Goal: Information Seeking & Learning: Compare options

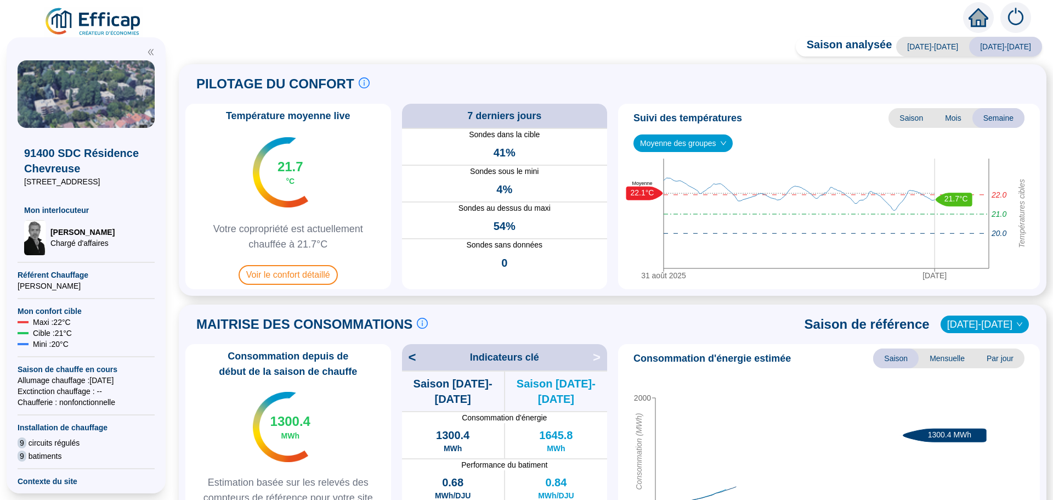
click at [318, 278] on span "Voir le confort détaillé" at bounding box center [288, 275] width 99 height 20
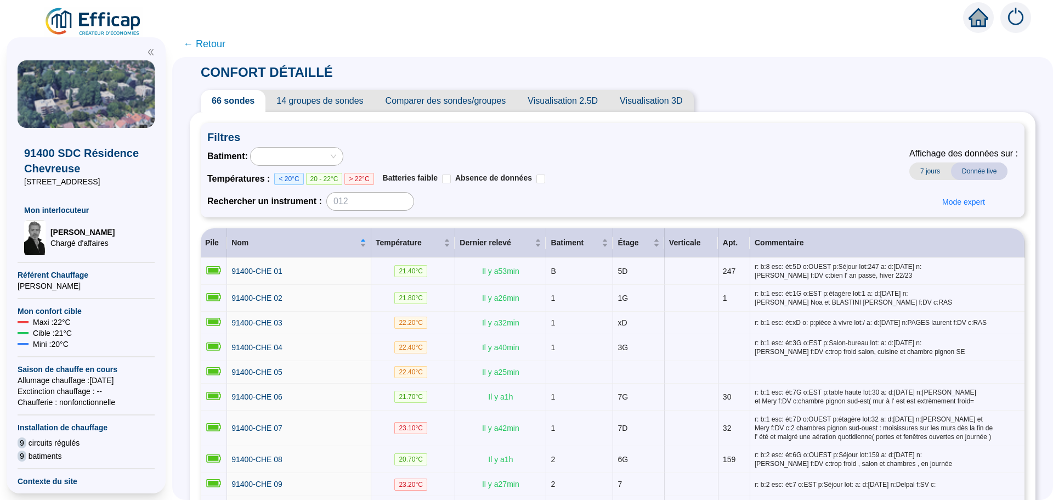
click at [452, 99] on span "Comparer des sondes/groupes" at bounding box center [446, 101] width 143 height 22
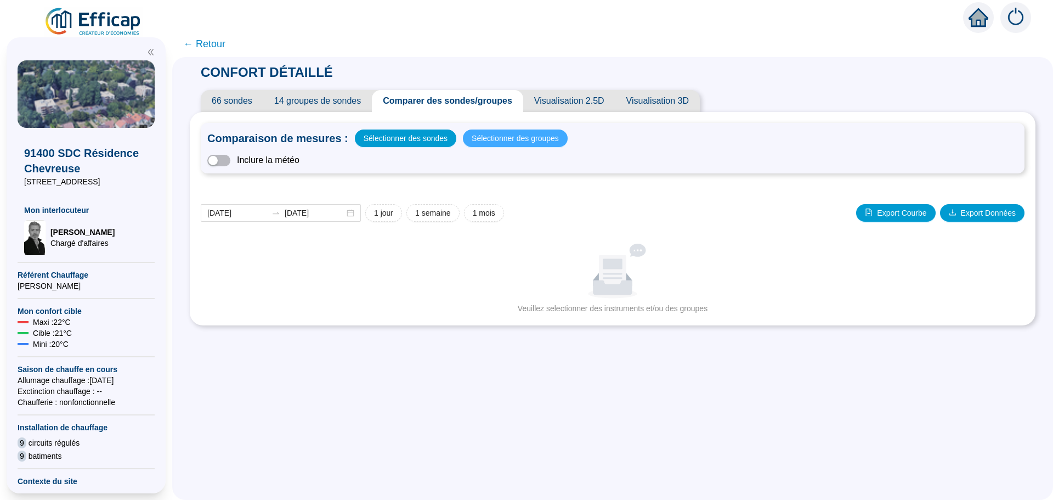
click at [515, 135] on span "Sélectionner des groupes" at bounding box center [515, 138] width 87 height 15
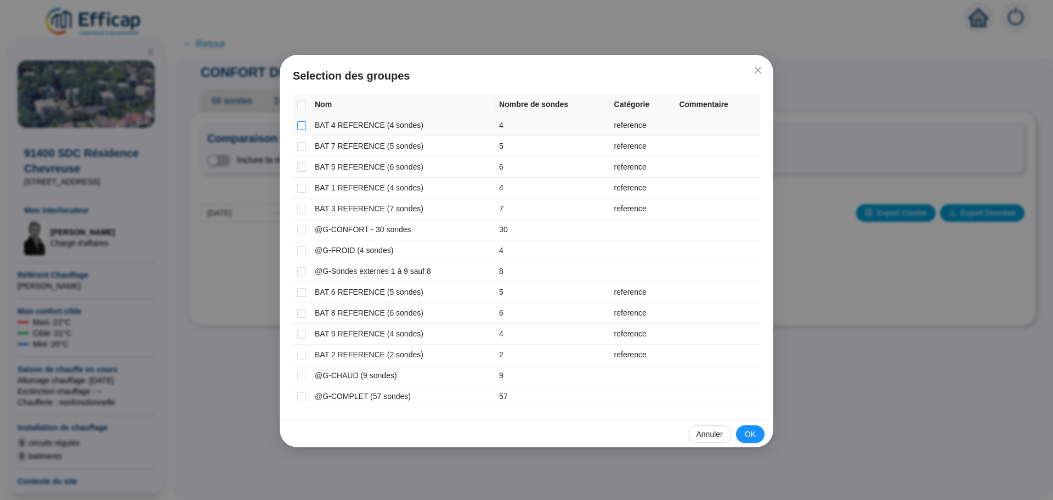
click at [302, 123] on input "checkbox" at bounding box center [301, 125] width 9 height 9
checkbox input "true"
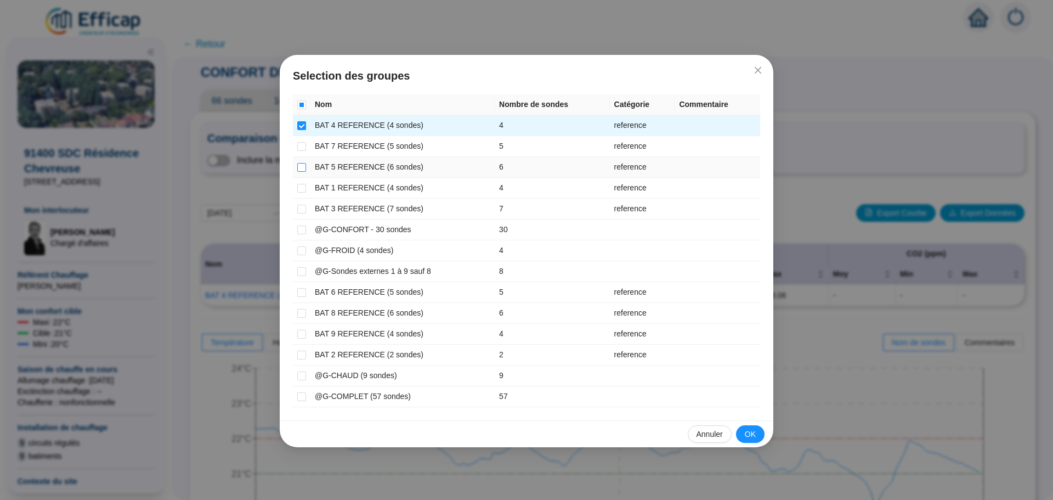
click at [298, 165] on input "checkbox" at bounding box center [301, 167] width 9 height 9
checkbox input "true"
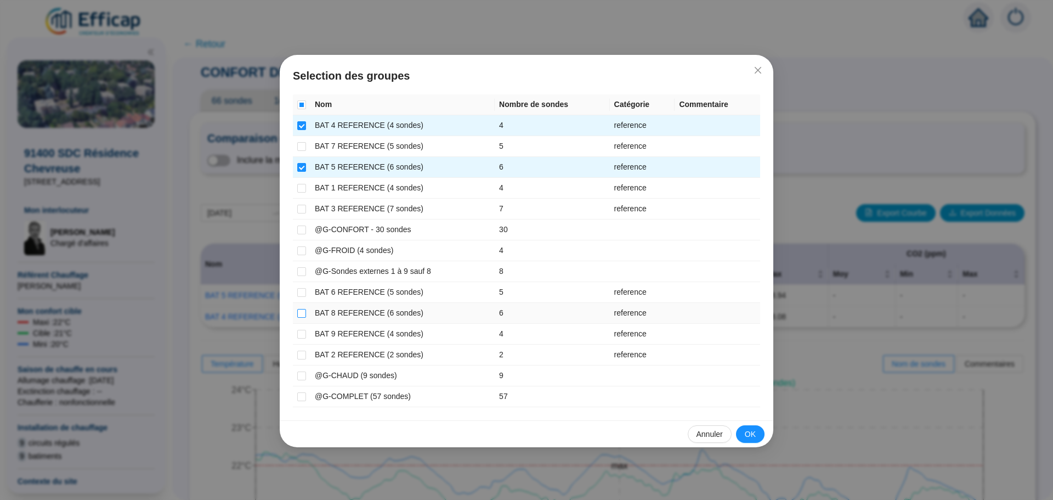
click at [302, 312] on input "checkbox" at bounding box center [301, 313] width 9 height 9
checkbox input "true"
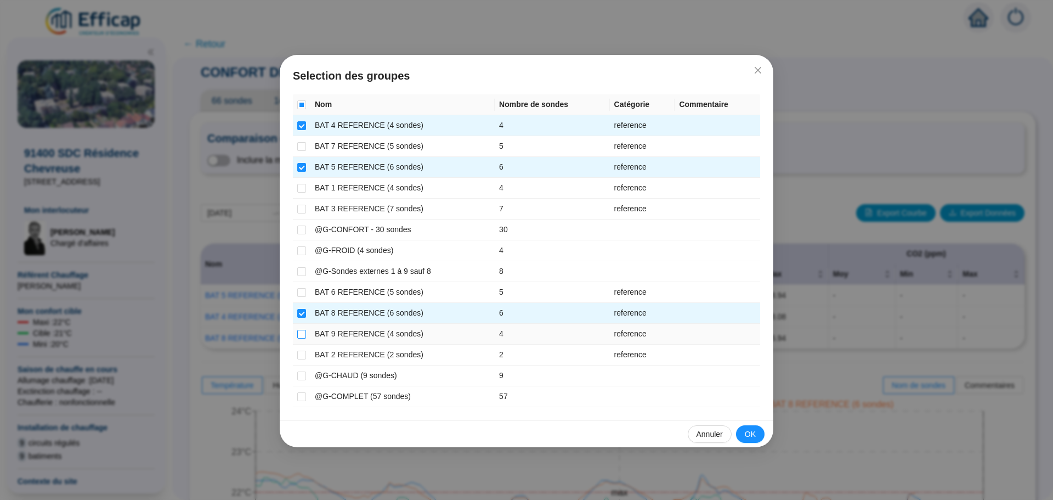
click at [304, 335] on input "checkbox" at bounding box center [301, 334] width 9 height 9
checkbox input "true"
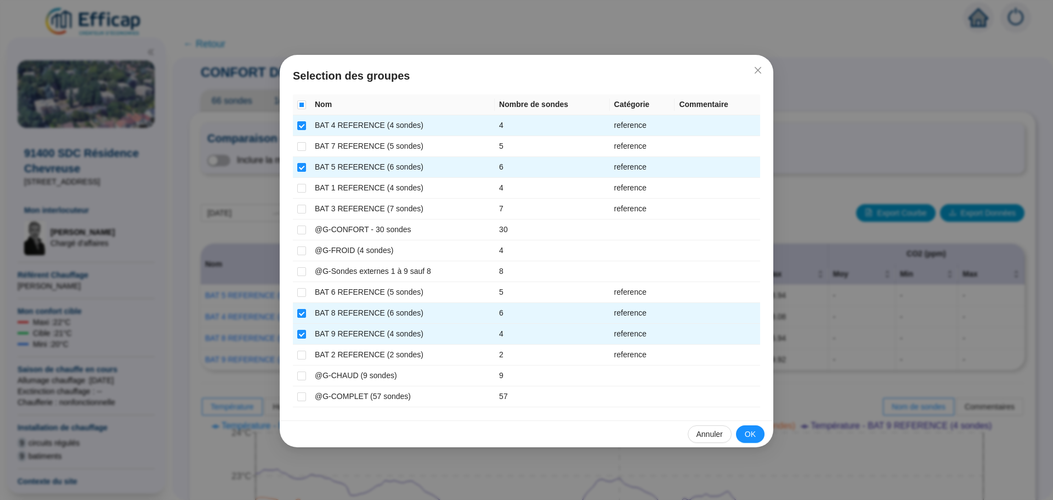
click at [755, 438] on span "OK" at bounding box center [750, 434] width 11 height 12
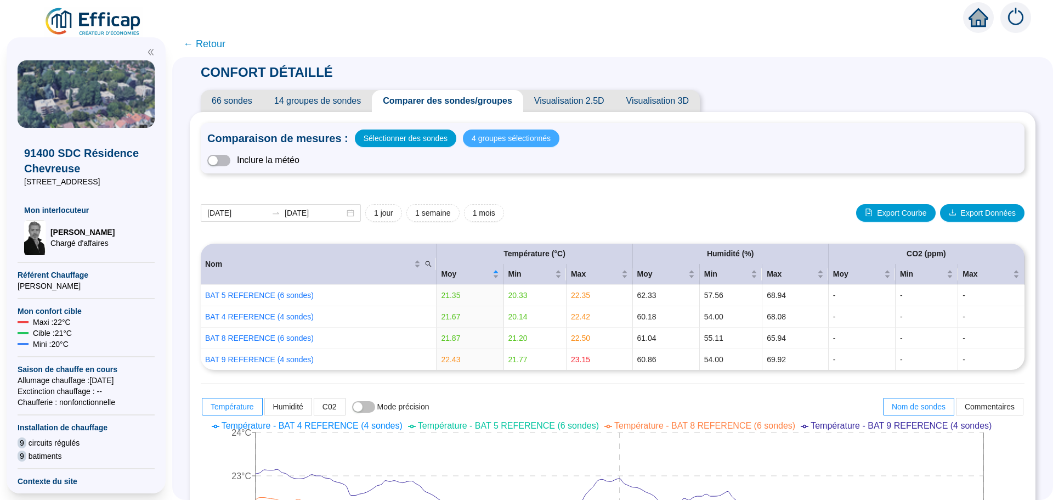
click at [490, 140] on span "4 groupes sélectionnés" at bounding box center [511, 138] width 79 height 15
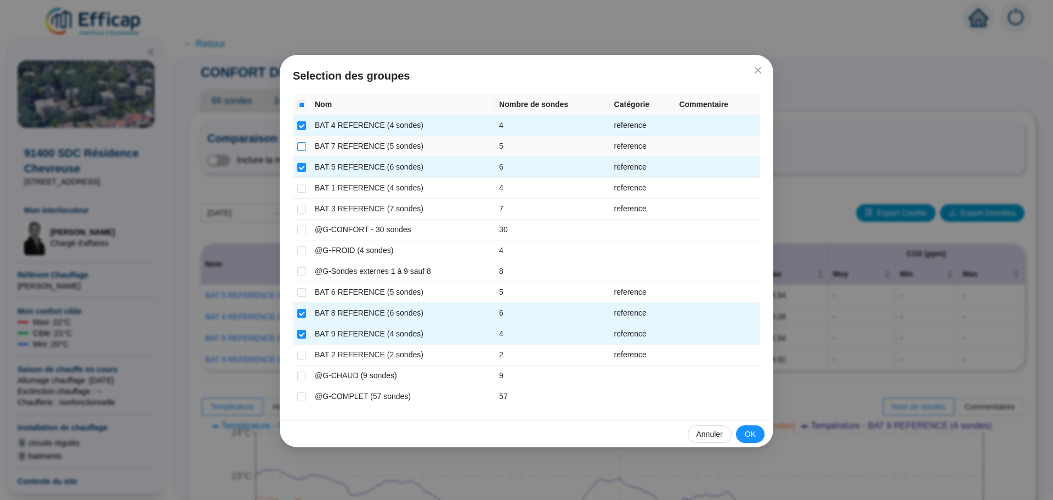
click at [299, 146] on input "checkbox" at bounding box center [301, 146] width 9 height 9
checkbox input "true"
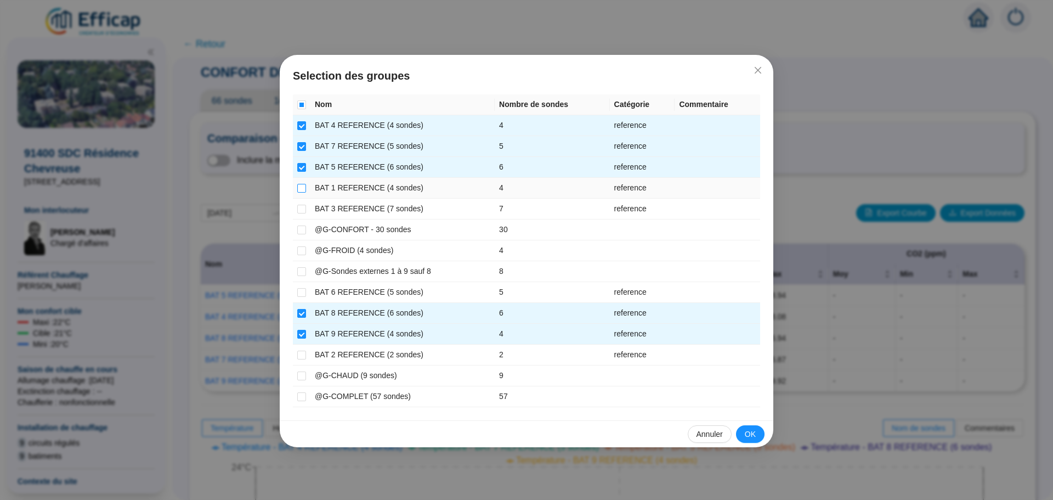
click at [300, 190] on input "checkbox" at bounding box center [301, 188] width 9 height 9
checkbox input "true"
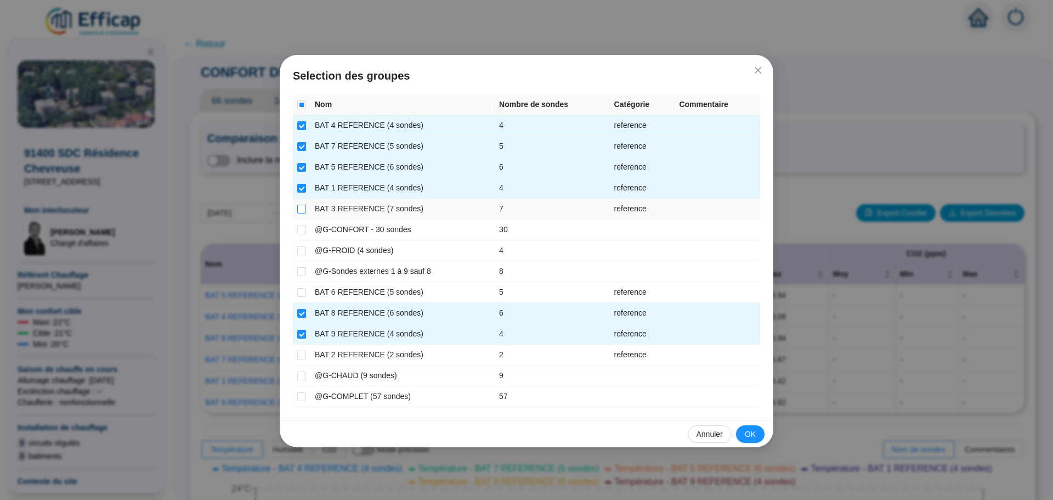
click at [302, 205] on input "checkbox" at bounding box center [301, 209] width 9 height 9
checkbox input "true"
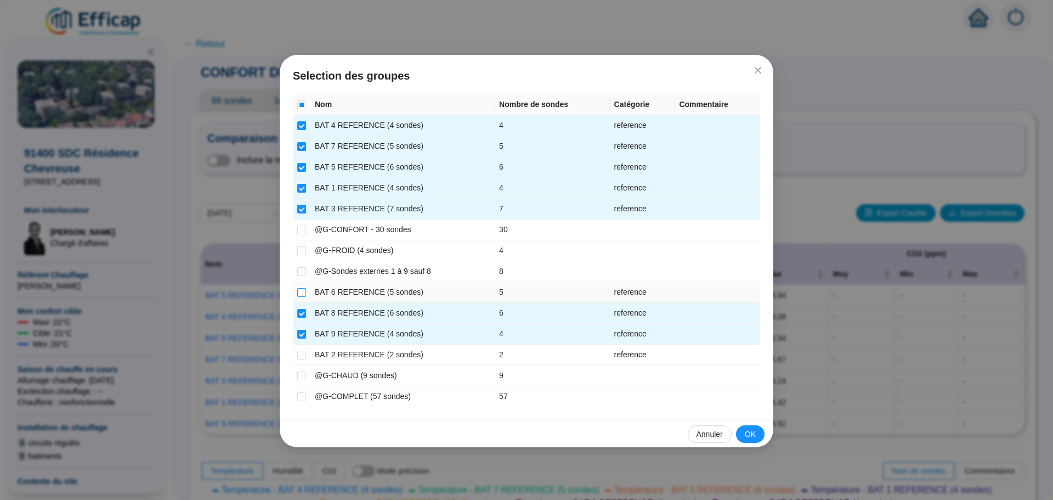
click at [299, 291] on input "checkbox" at bounding box center [301, 292] width 9 height 9
checkbox input "true"
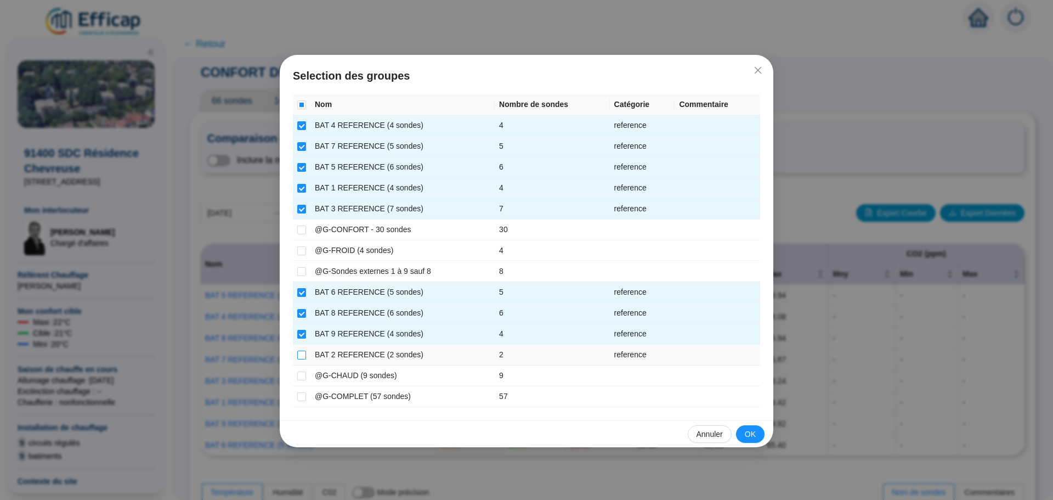
click at [301, 355] on input "checkbox" at bounding box center [301, 354] width 9 height 9
checkbox input "true"
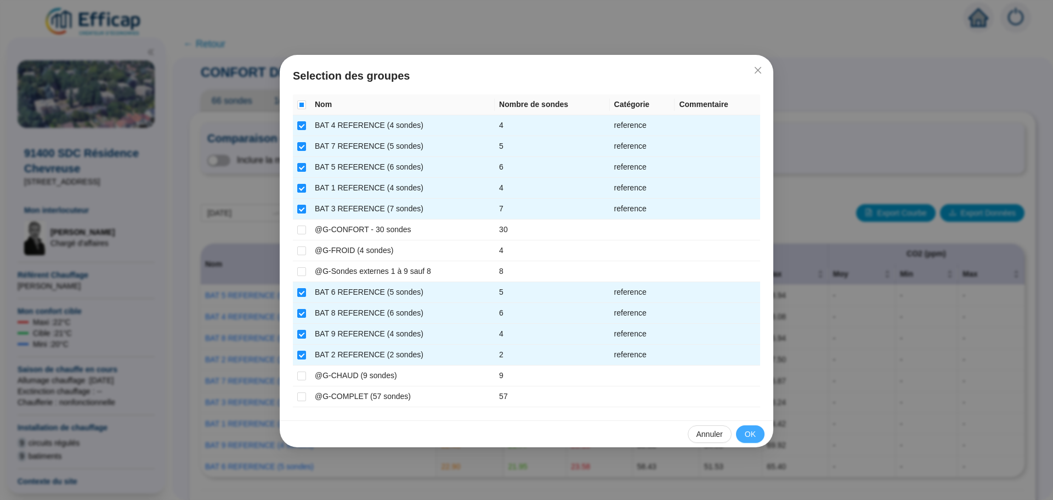
click at [748, 435] on span "OK" at bounding box center [750, 434] width 11 height 12
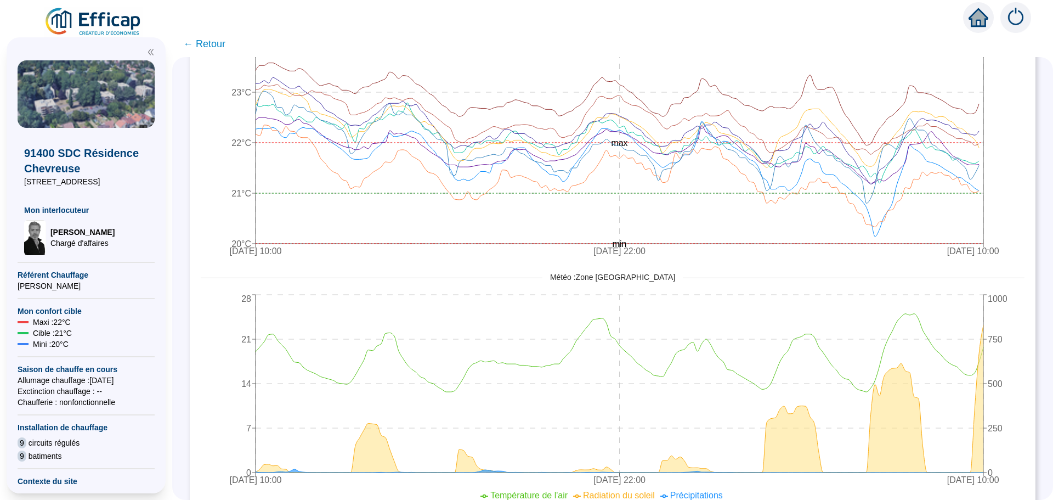
scroll to position [506, 0]
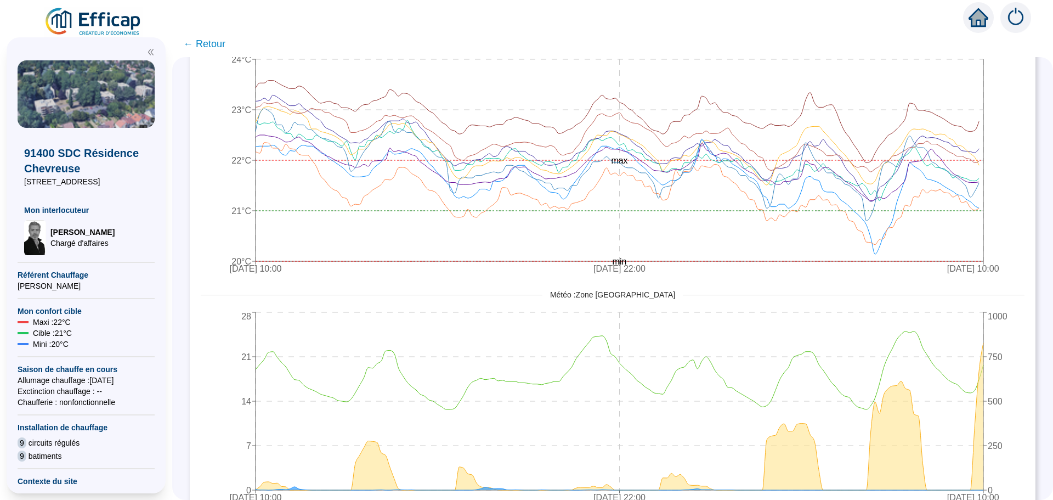
click at [218, 45] on span "← Retour" at bounding box center [204, 43] width 42 height 15
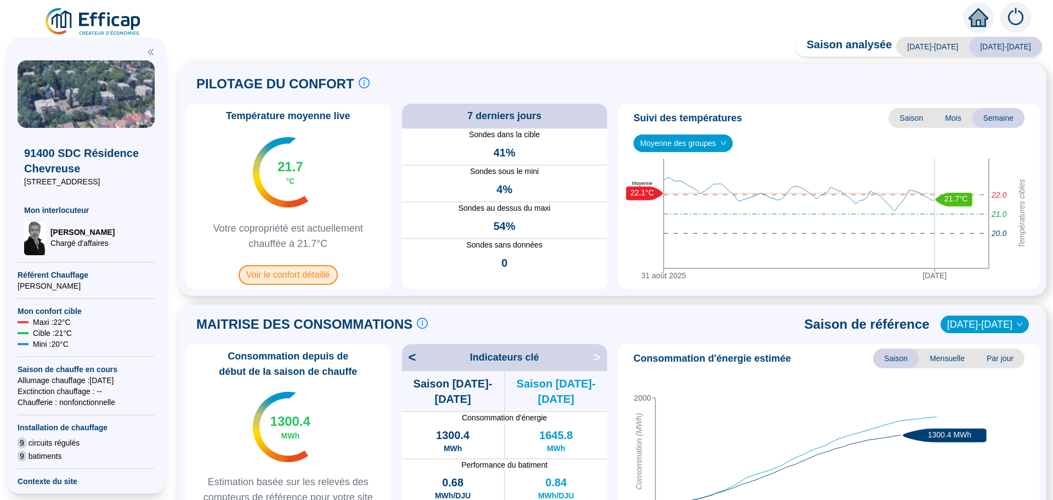
click at [321, 279] on span "Voir le confort détaillé" at bounding box center [288, 275] width 99 height 20
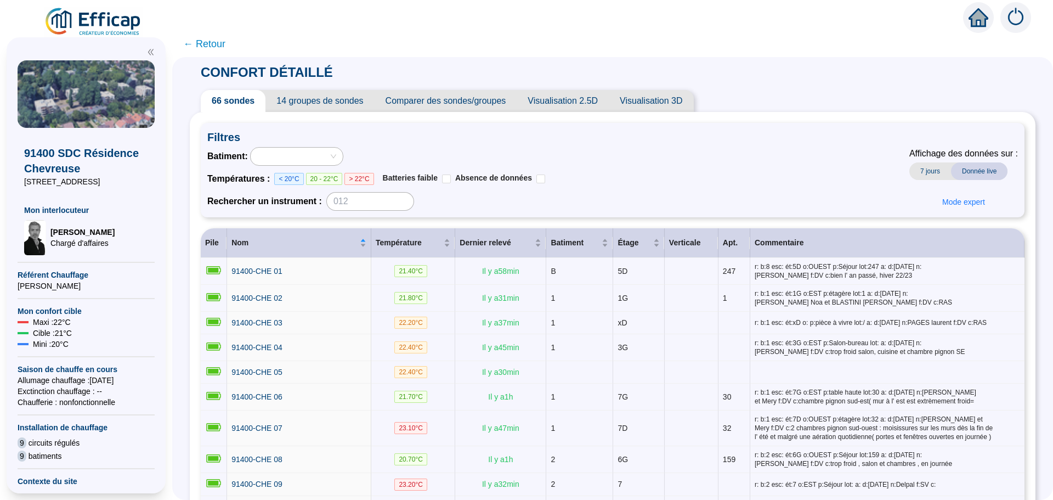
click at [485, 105] on span "Comparer des sondes/groupes" at bounding box center [446, 101] width 143 height 22
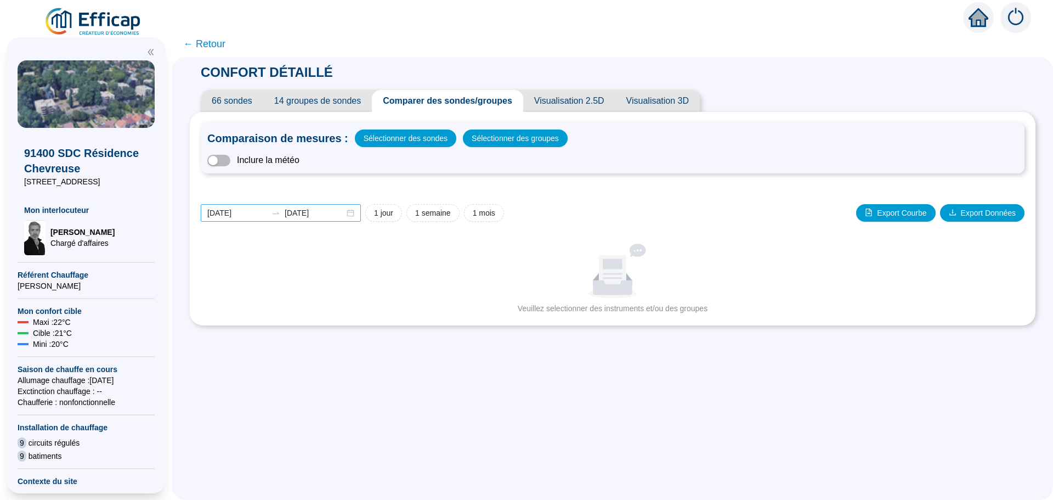
click at [360, 214] on div "[DATE] [DATE]" at bounding box center [281, 213] width 160 height 18
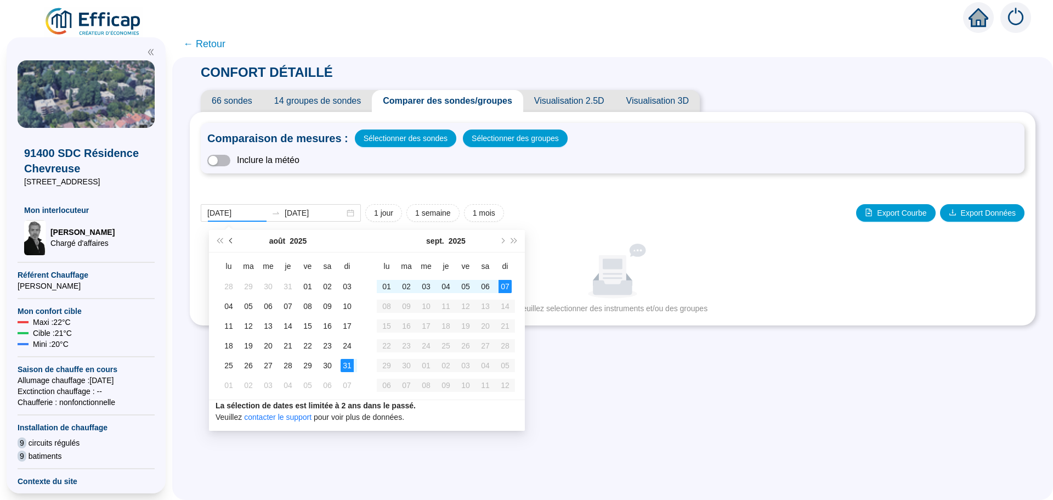
click at [229, 242] on button "Mois précédent (PageUp)" at bounding box center [231, 241] width 12 height 22
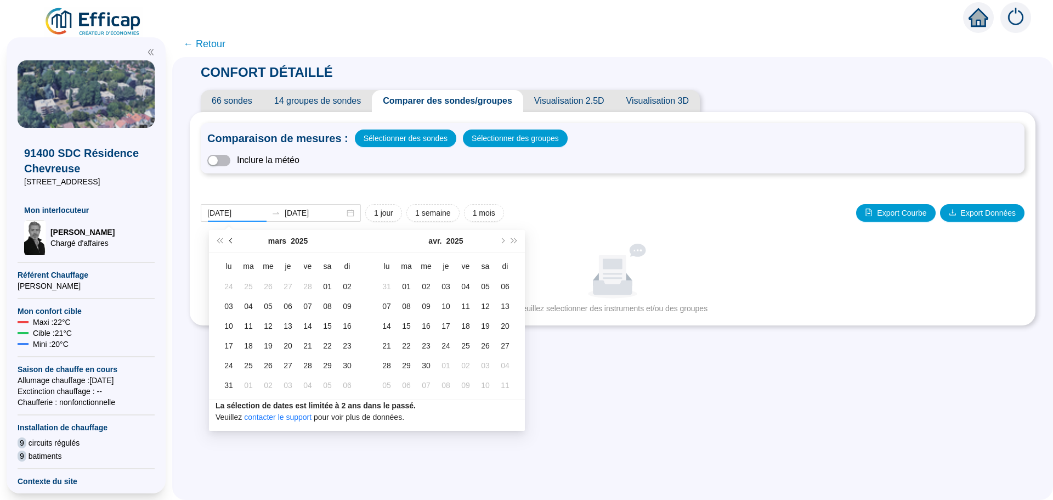
click at [229, 242] on button "Mois précédent (PageUp)" at bounding box center [231, 241] width 12 height 22
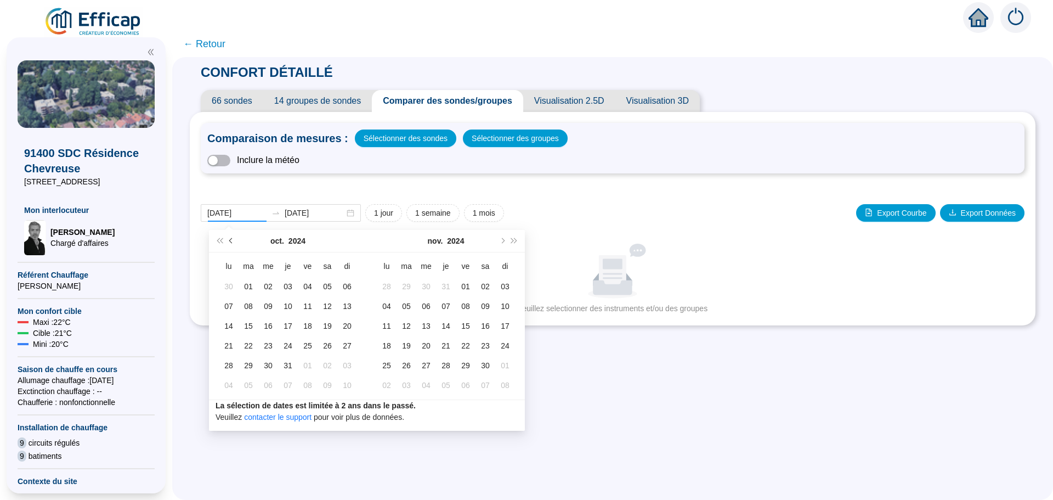
click at [229, 242] on button "Mois précédent (PageUp)" at bounding box center [231, 241] width 12 height 22
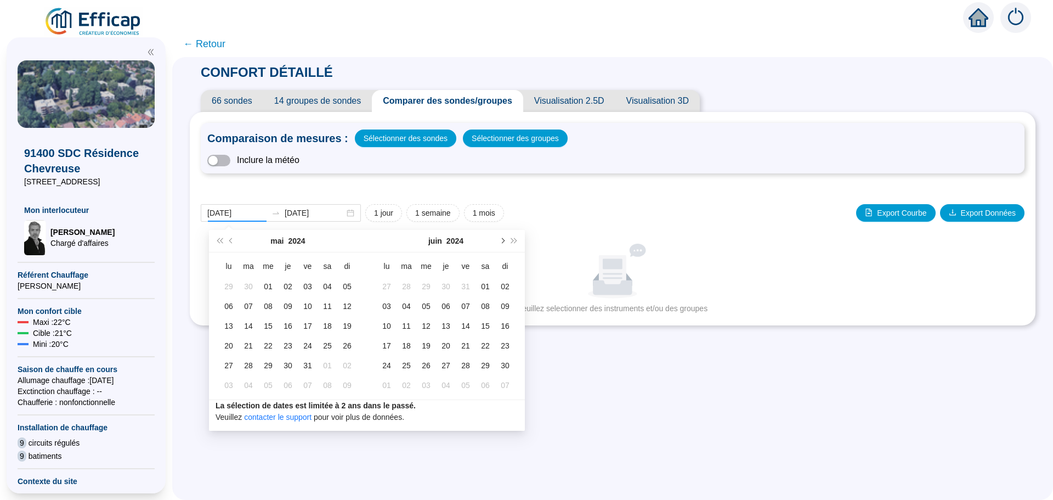
click at [500, 243] on button "Mois suivant (PageDown)" at bounding box center [502, 241] width 12 height 22
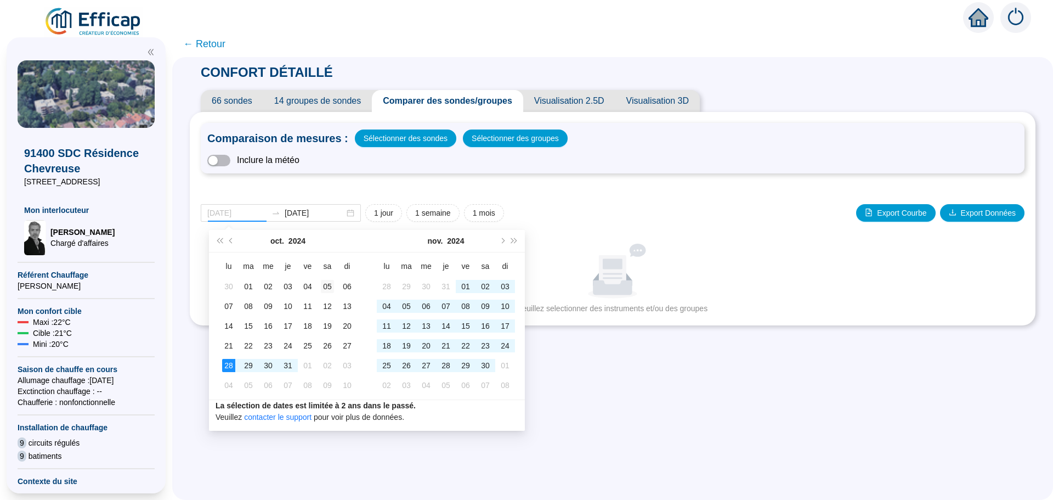
type input "[DATE]"
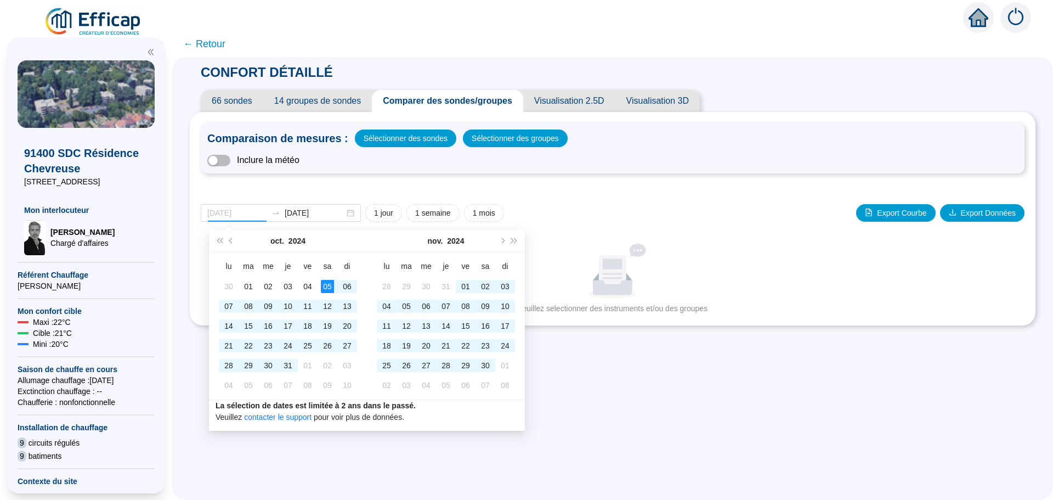
click at [327, 286] on div "05" at bounding box center [327, 286] width 13 height 13
click at [502, 243] on button "Mois suivant (PageDown)" at bounding box center [502, 241] width 12 height 22
type input "[DATE]"
click at [404, 388] on div "31" at bounding box center [406, 384] width 13 height 13
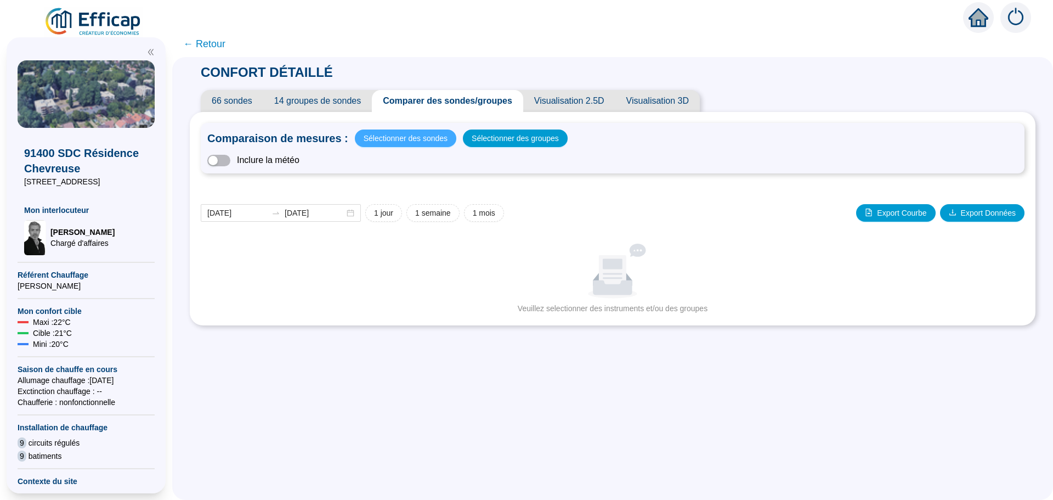
click at [412, 140] on span "Sélectionner des sondes" at bounding box center [406, 138] width 84 height 15
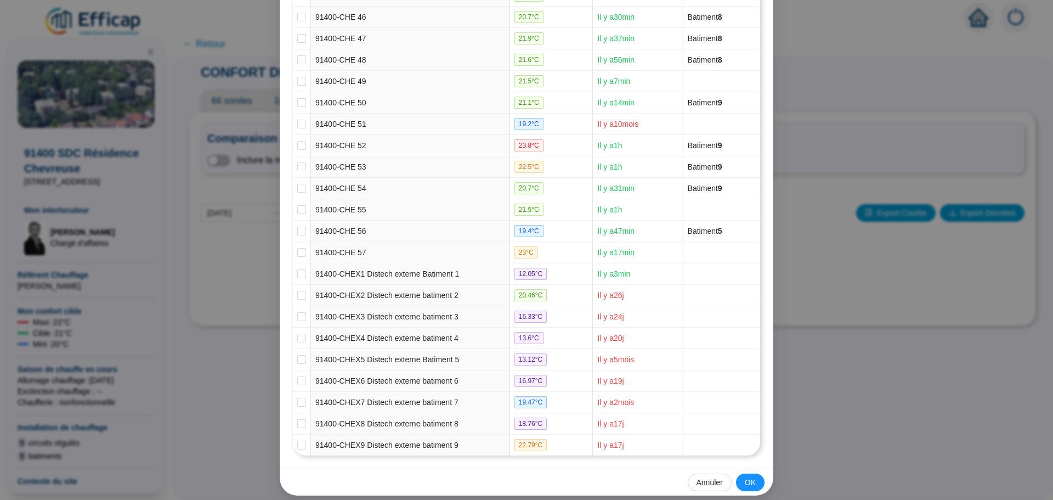
scroll to position [1123, 0]
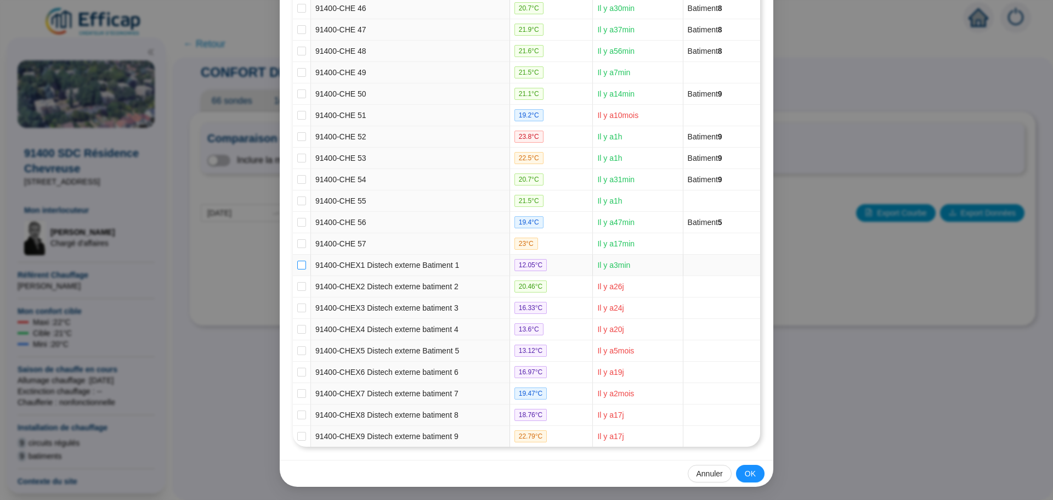
click at [297, 264] on input "checkbox" at bounding box center [301, 264] width 9 height 9
checkbox input "true"
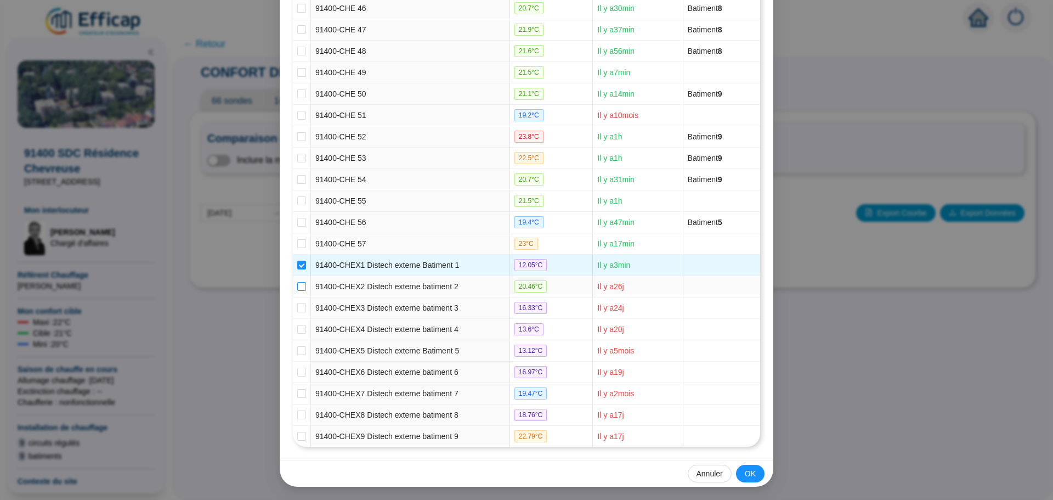
click at [297, 284] on input "checkbox" at bounding box center [301, 286] width 9 height 9
checkbox input "true"
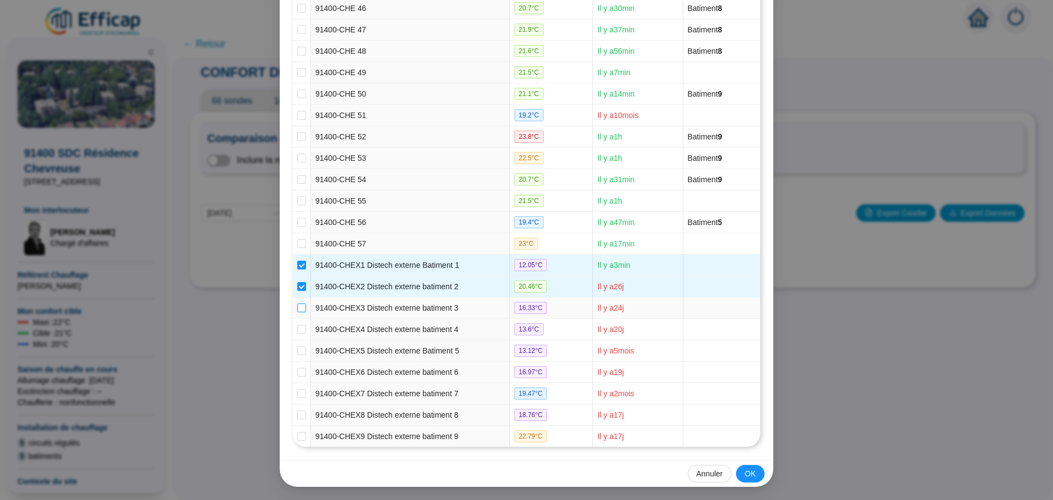
click at [297, 305] on input "checkbox" at bounding box center [301, 307] width 9 height 9
checkbox input "true"
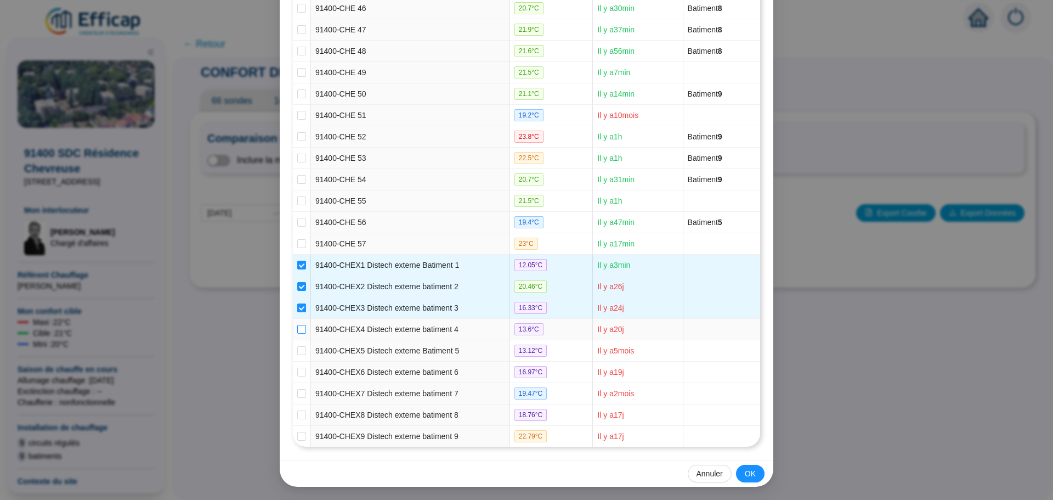
click at [299, 330] on input "checkbox" at bounding box center [301, 329] width 9 height 9
checkbox input "true"
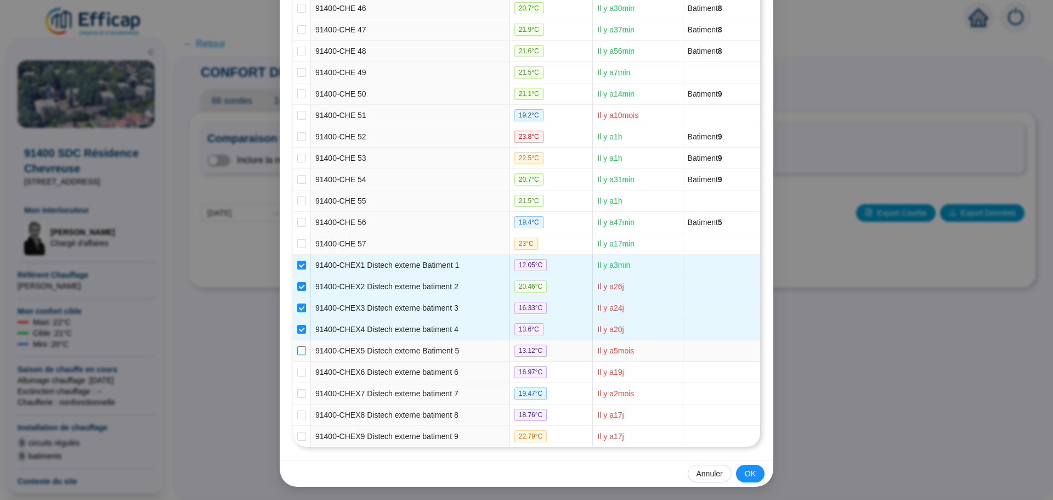
click at [298, 348] on input "checkbox" at bounding box center [301, 350] width 9 height 9
checkbox input "true"
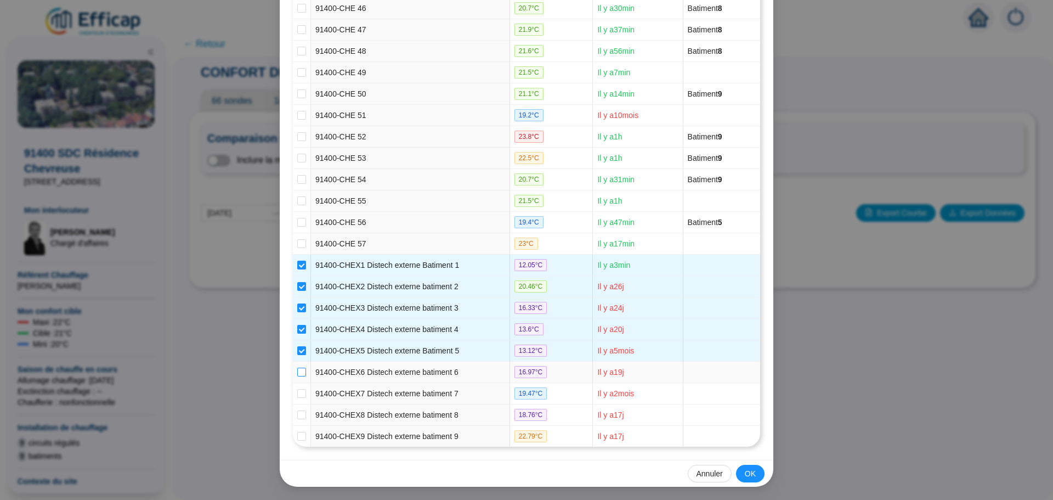
click at [297, 369] on input "checkbox" at bounding box center [301, 371] width 9 height 9
checkbox input "true"
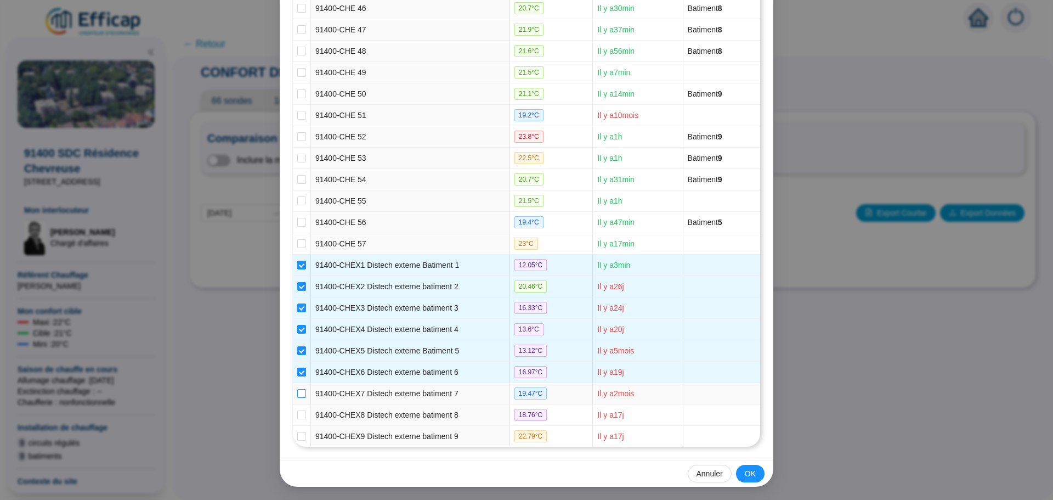
click at [297, 394] on input "checkbox" at bounding box center [301, 393] width 9 height 9
checkbox input "true"
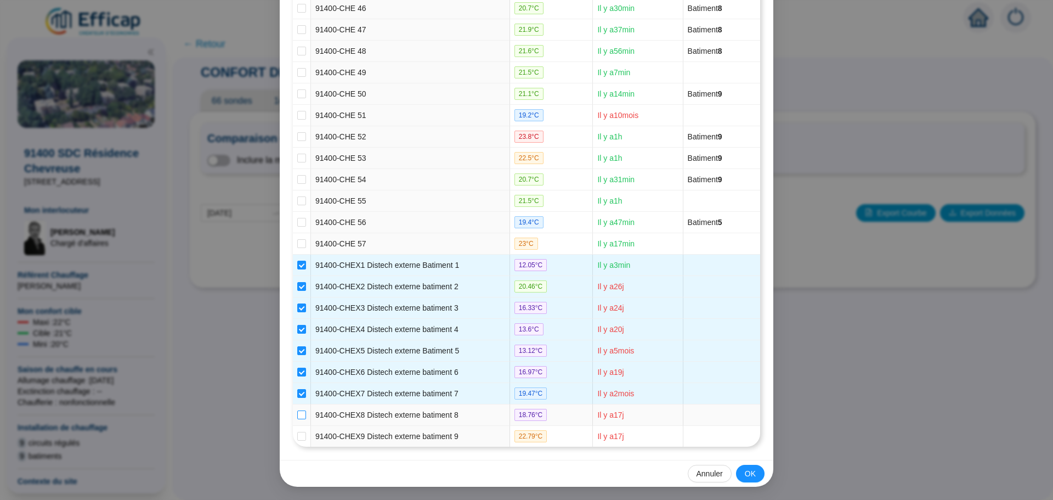
click at [297, 414] on input "checkbox" at bounding box center [301, 414] width 9 height 9
checkbox input "true"
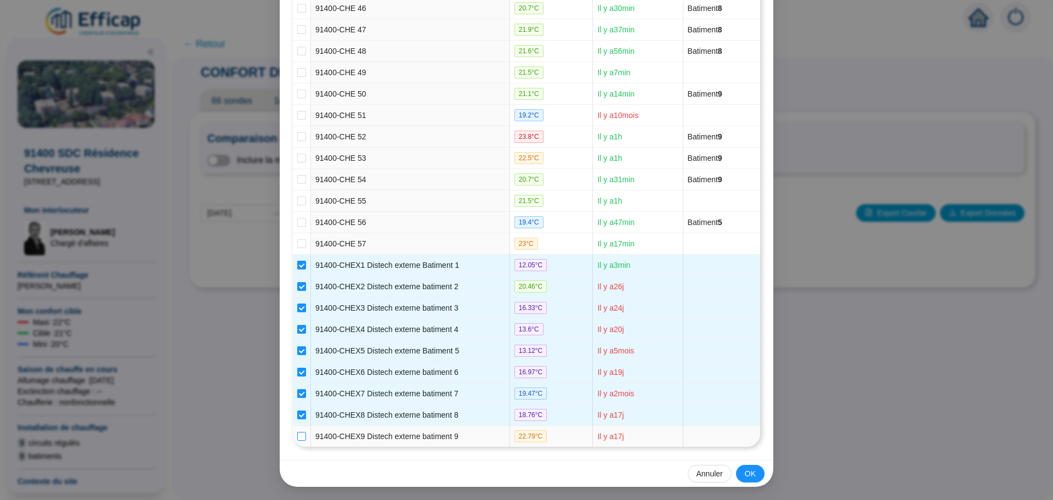
click at [301, 441] on label at bounding box center [301, 436] width 9 height 12
click at [301, 440] on input "checkbox" at bounding box center [301, 436] width 9 height 9
checkbox input "true"
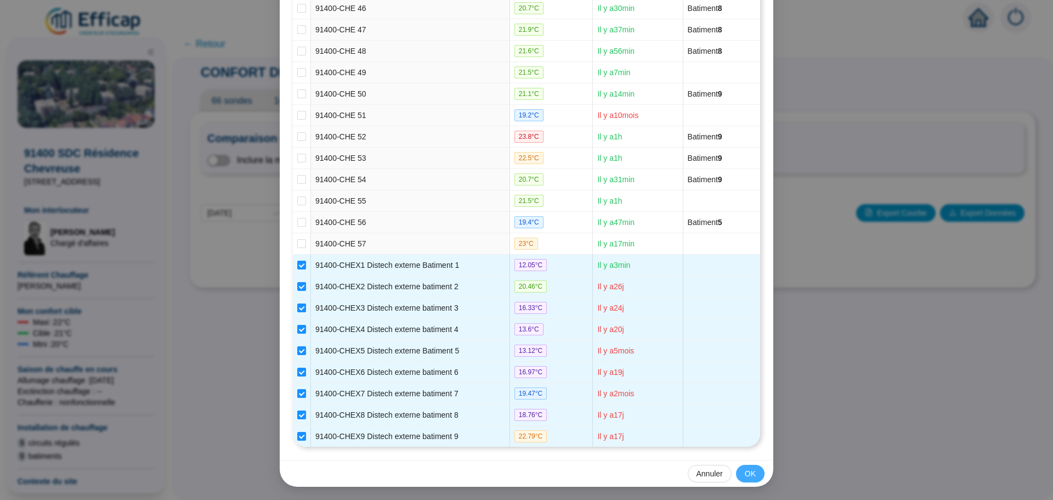
click at [745, 472] on span "OK" at bounding box center [750, 474] width 11 height 12
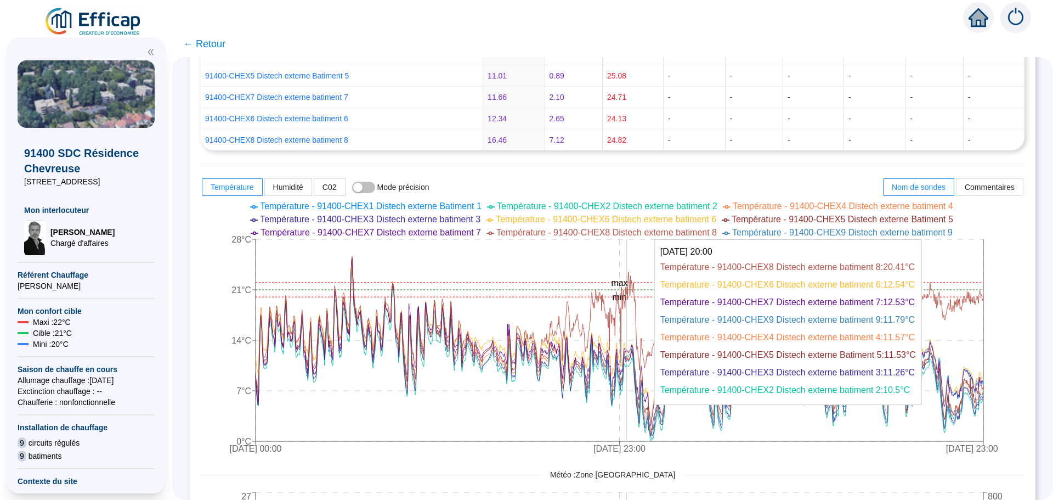
scroll to position [329, 0]
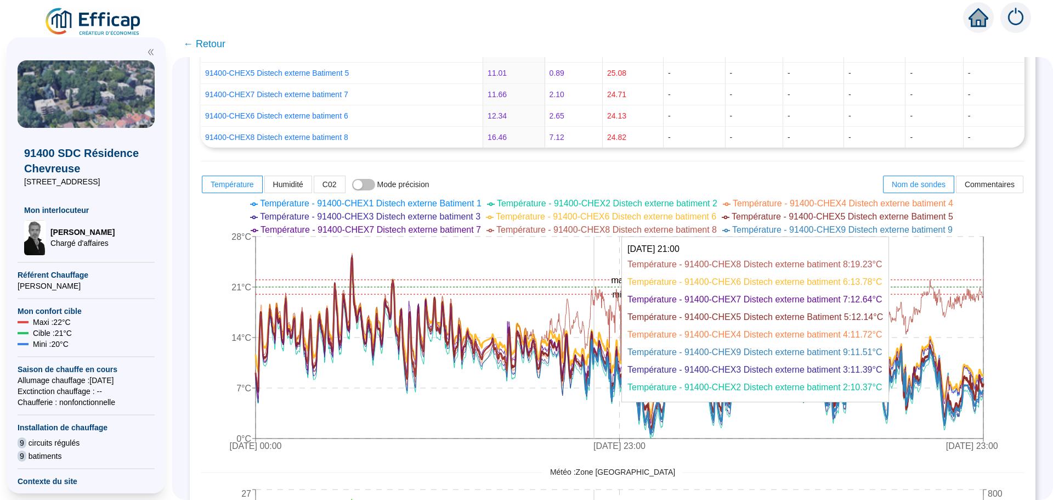
click at [602, 362] on icon "[DATE] 00:00 [DATE] 23:00 [DATE] 23:00 0°C 7°C 14°C 21°C 28°C min max" at bounding box center [604, 325] width 807 height 263
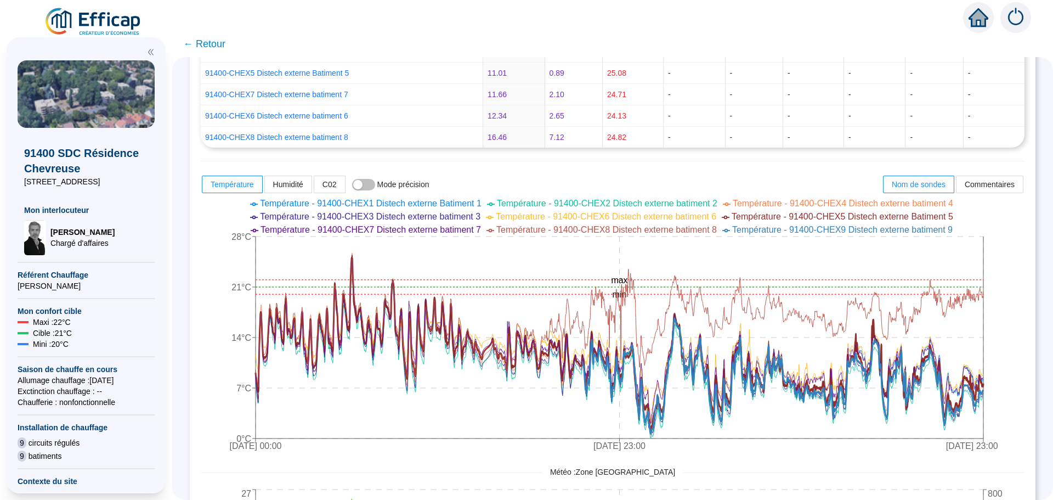
click at [218, 41] on span "← Retour" at bounding box center [204, 43] width 42 height 15
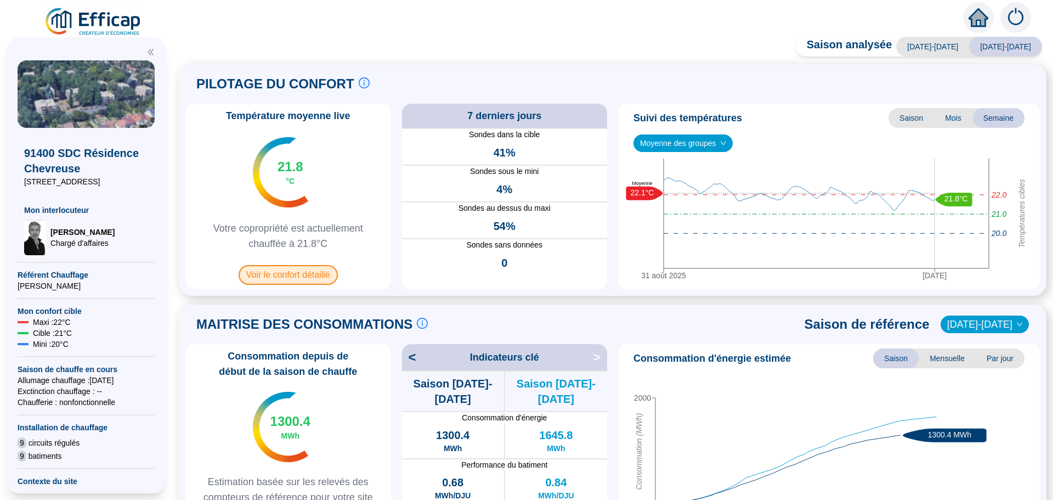
click at [291, 276] on span "Voir le confort détaillé" at bounding box center [288, 275] width 99 height 20
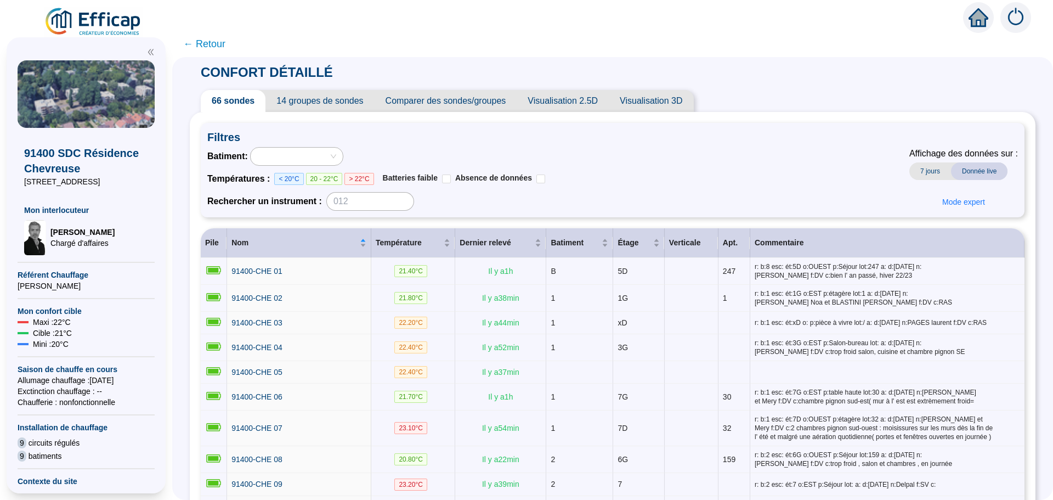
click at [459, 106] on span "Comparer des sondes/groupes" at bounding box center [446, 101] width 143 height 22
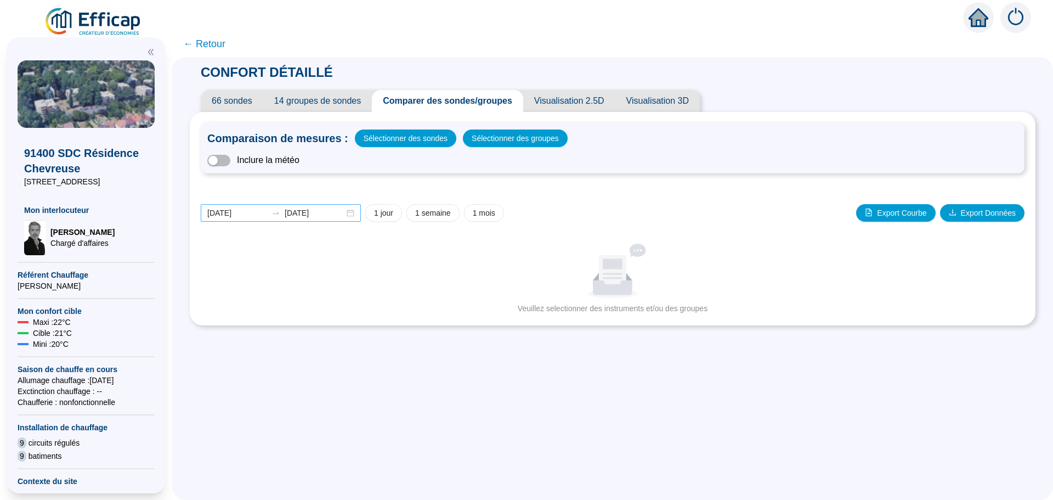
click at [361, 214] on div "[DATE] [DATE]" at bounding box center [281, 213] width 160 height 18
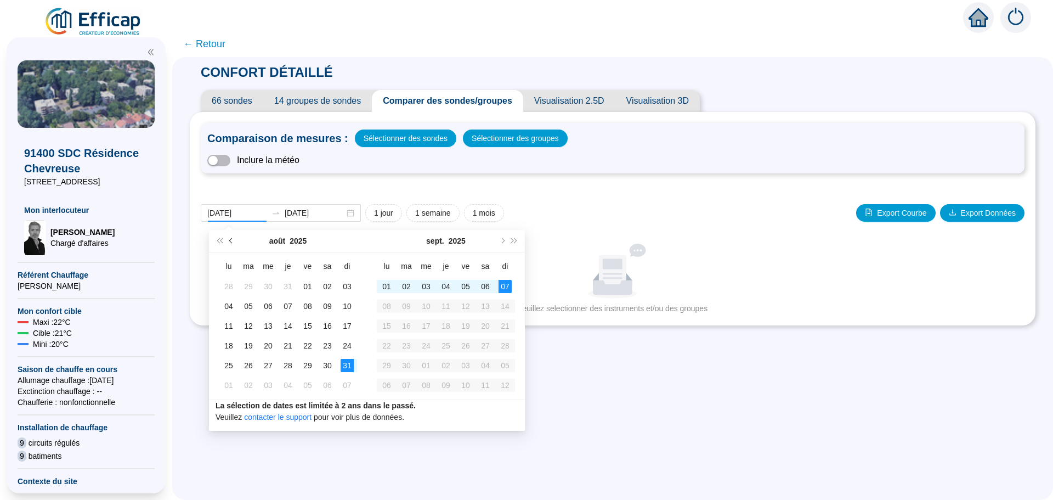
click at [233, 237] on button "Mois précédent (PageUp)" at bounding box center [231, 241] width 12 height 22
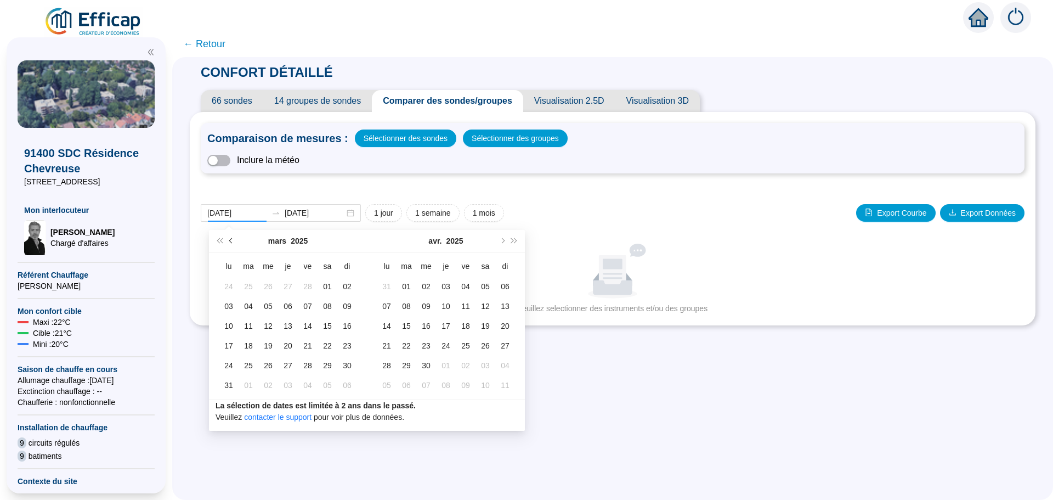
click at [233, 237] on button "Mois précédent (PageUp)" at bounding box center [231, 241] width 12 height 22
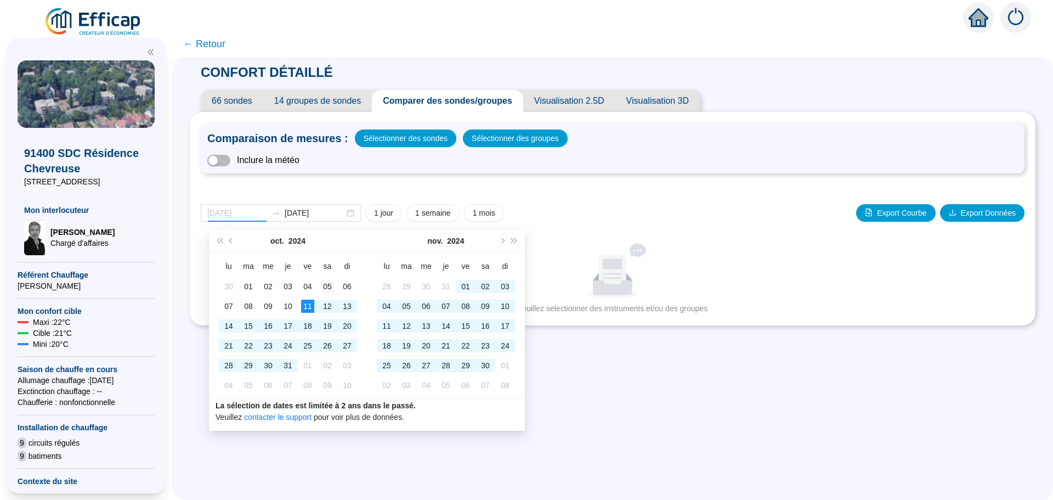
type input "[DATE]"
click at [324, 286] on div "05" at bounding box center [327, 286] width 13 height 13
type input "[DATE]"
click at [489, 363] on div "30" at bounding box center [485, 365] width 13 height 13
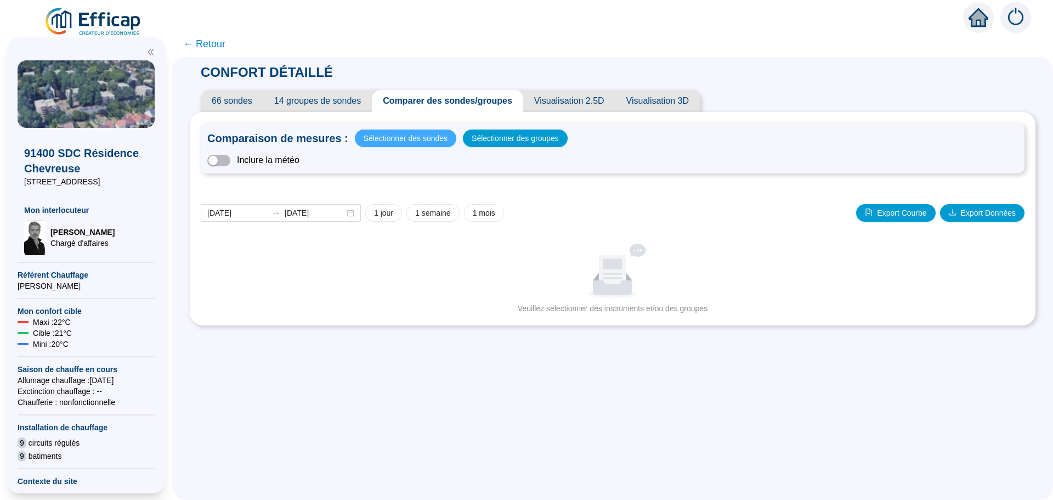
click at [410, 143] on span "Sélectionner des sondes" at bounding box center [406, 138] width 84 height 15
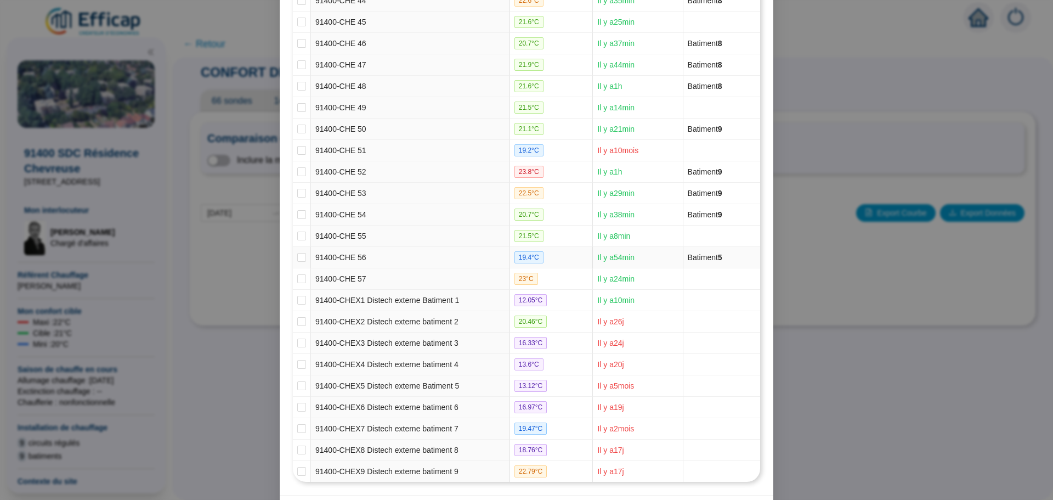
scroll to position [1123, 0]
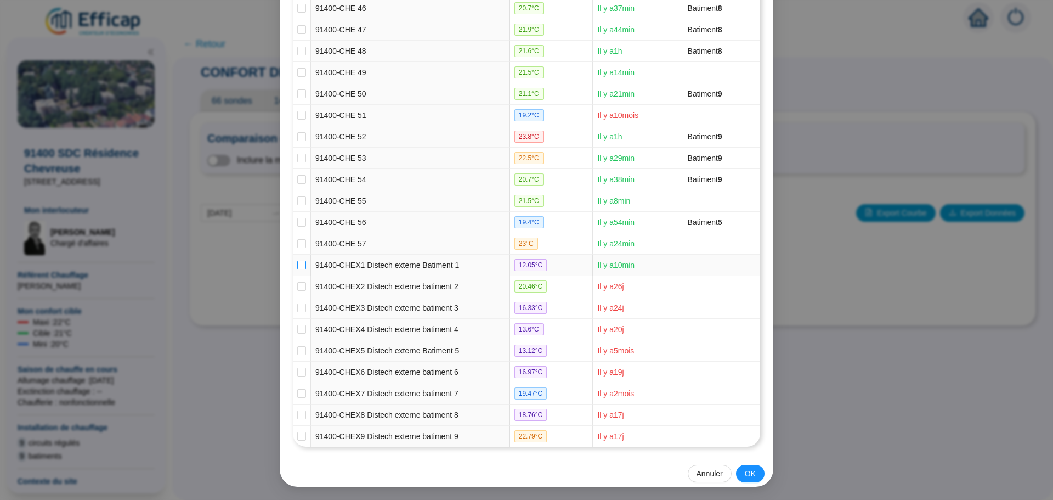
click at [297, 264] on input "checkbox" at bounding box center [301, 264] width 9 height 9
checkbox input "true"
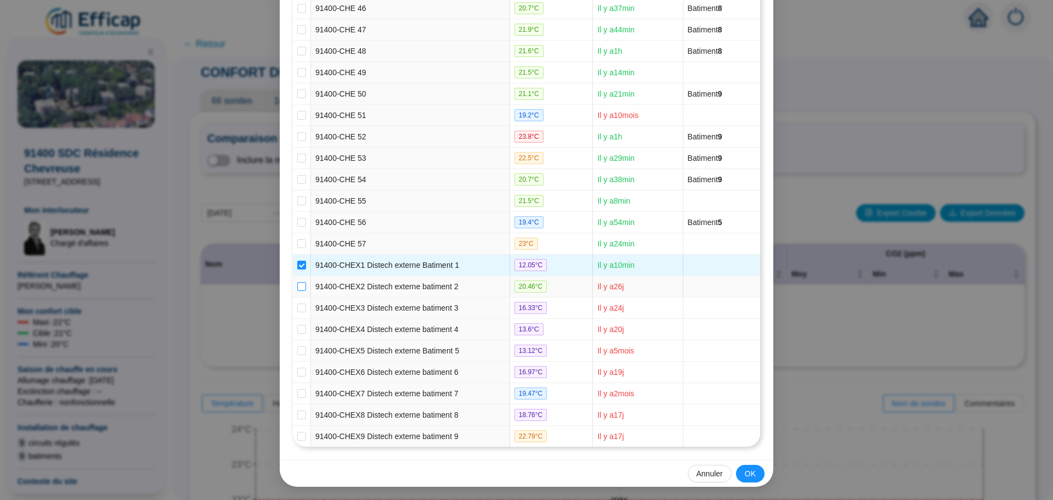
click at [297, 289] on input "checkbox" at bounding box center [301, 286] width 9 height 9
checkbox input "true"
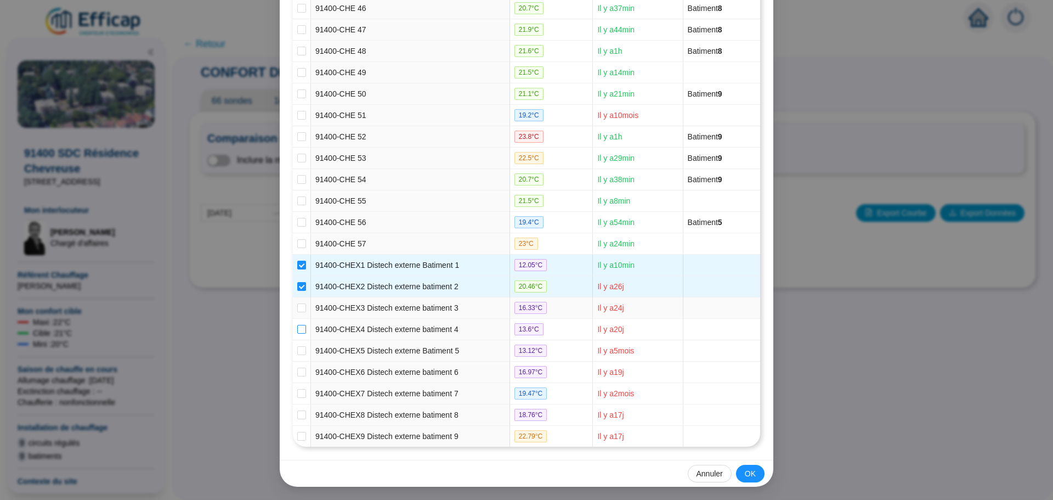
drag, startPoint x: 296, startPoint y: 312, endPoint x: 294, endPoint y: 323, distance: 11.0
click at [297, 313] on label at bounding box center [301, 308] width 9 height 12
click at [297, 312] on input "checkbox" at bounding box center [301, 307] width 9 height 9
checkbox input "true"
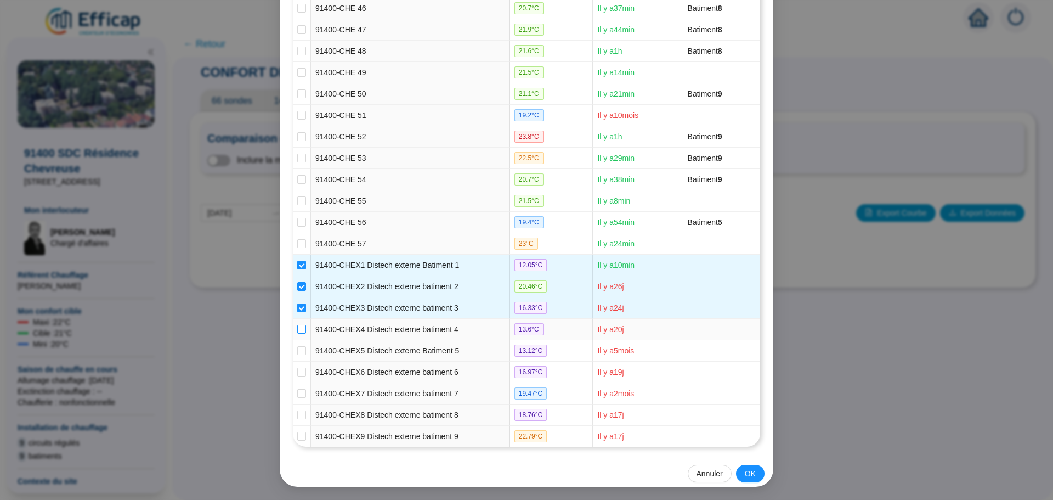
click at [297, 332] on input "checkbox" at bounding box center [301, 329] width 9 height 9
checkbox input "true"
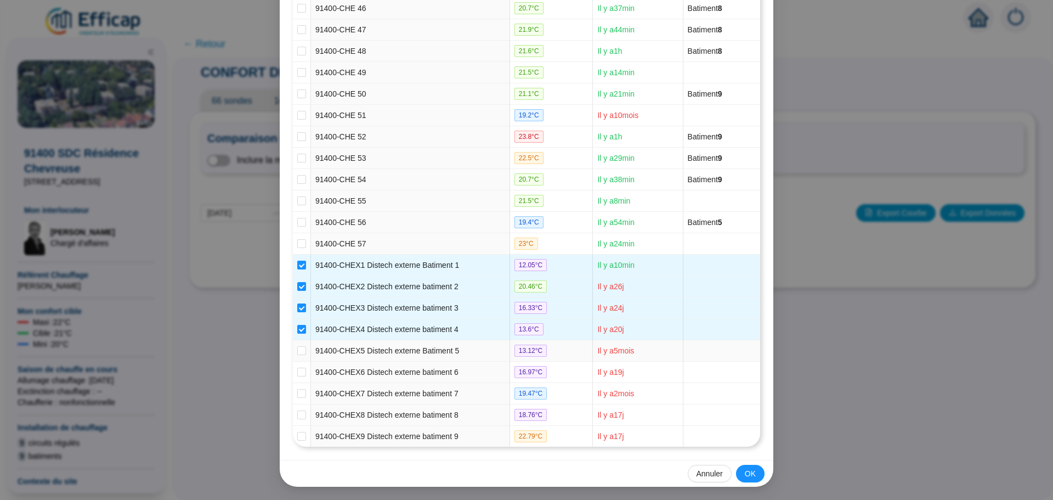
drag, startPoint x: 301, startPoint y: 353, endPoint x: 298, endPoint y: 359, distance: 6.1
click at [301, 353] on input "checkbox" at bounding box center [301, 350] width 9 height 9
checkbox input "true"
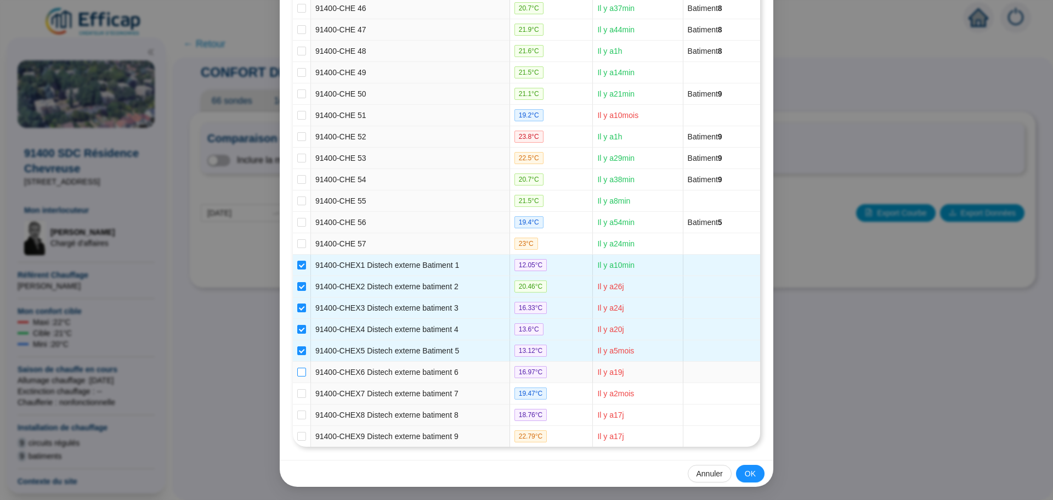
click at [297, 370] on input "checkbox" at bounding box center [301, 371] width 9 height 9
checkbox input "true"
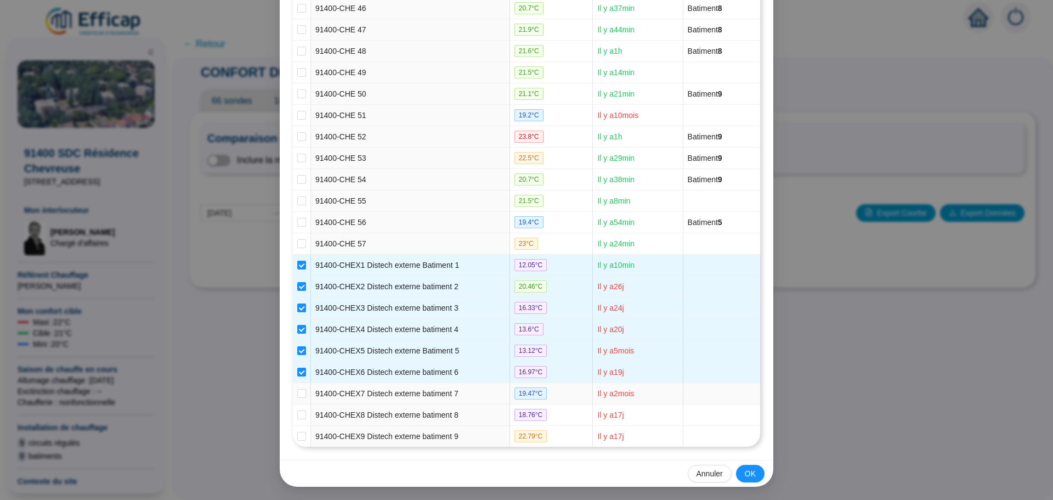
click at [302, 395] on td at bounding box center [302, 393] width 18 height 21
click at [299, 420] on label at bounding box center [301, 415] width 9 height 12
click at [299, 419] on input "checkbox" at bounding box center [301, 414] width 9 height 9
checkbox input "true"
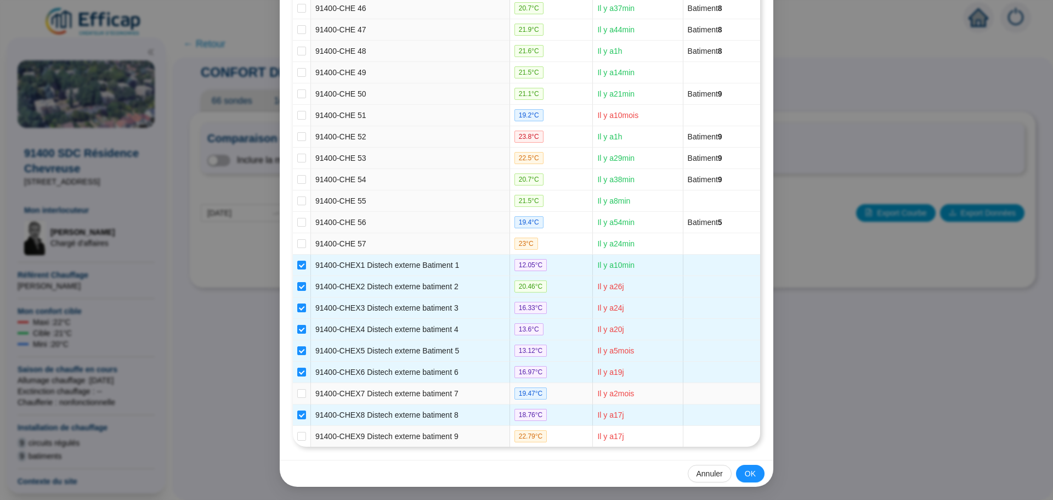
click at [303, 391] on td at bounding box center [302, 393] width 18 height 21
click at [297, 393] on input "checkbox" at bounding box center [301, 393] width 9 height 9
checkbox input "true"
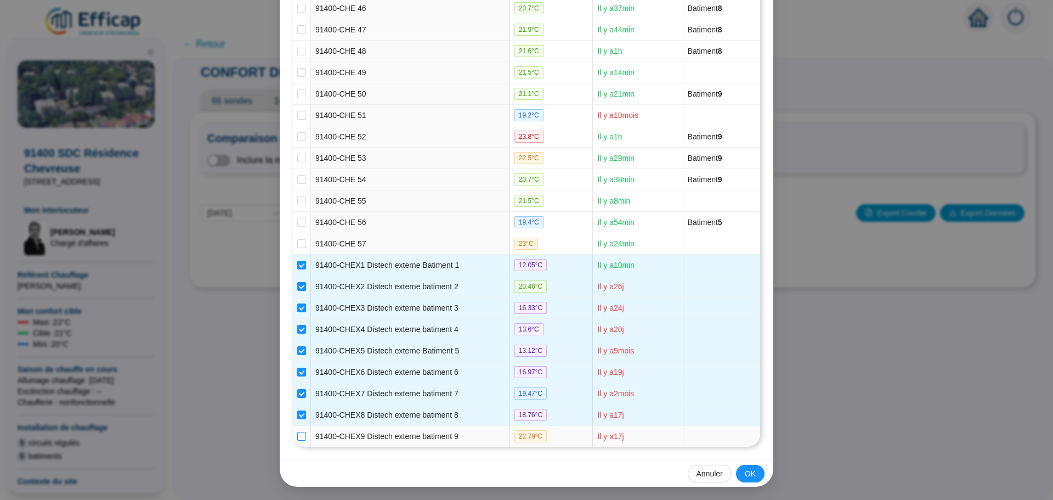
click at [297, 436] on input "checkbox" at bounding box center [301, 436] width 9 height 9
checkbox input "true"
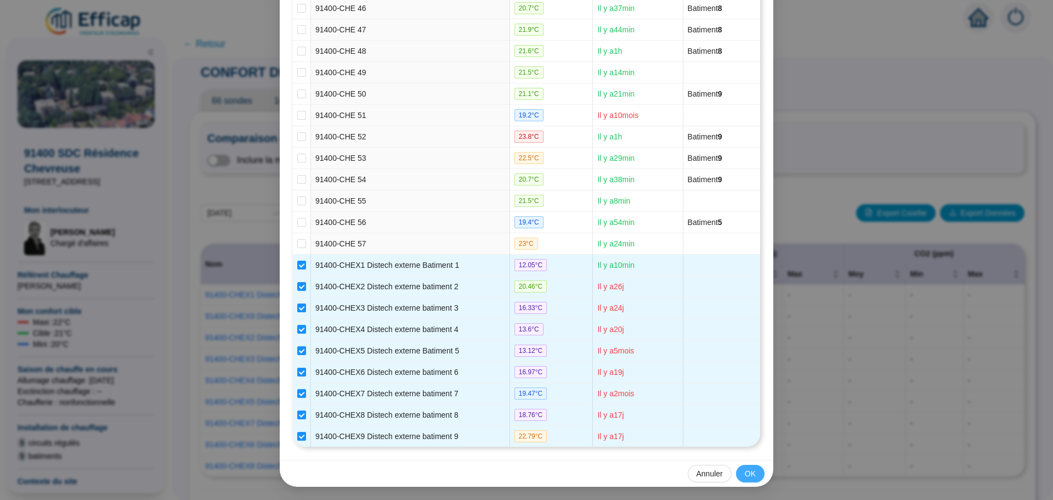
click at [745, 469] on span "OK" at bounding box center [750, 474] width 11 height 12
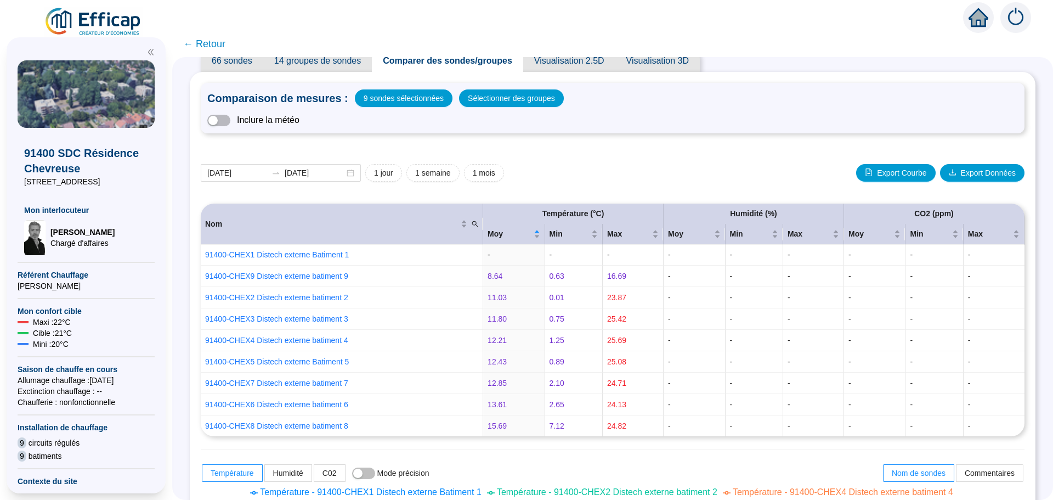
scroll to position [0, 0]
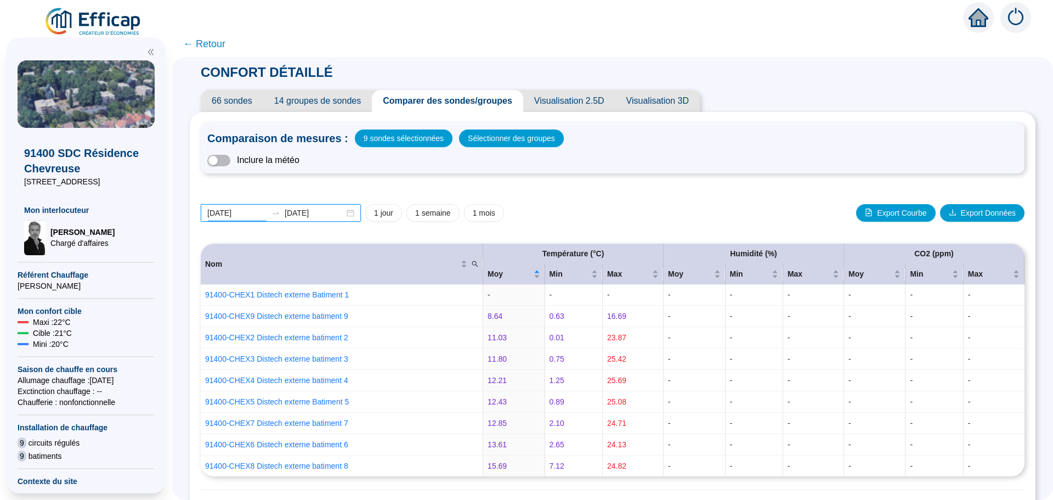
click at [242, 212] on input "[DATE]" at bounding box center [237, 213] width 60 height 12
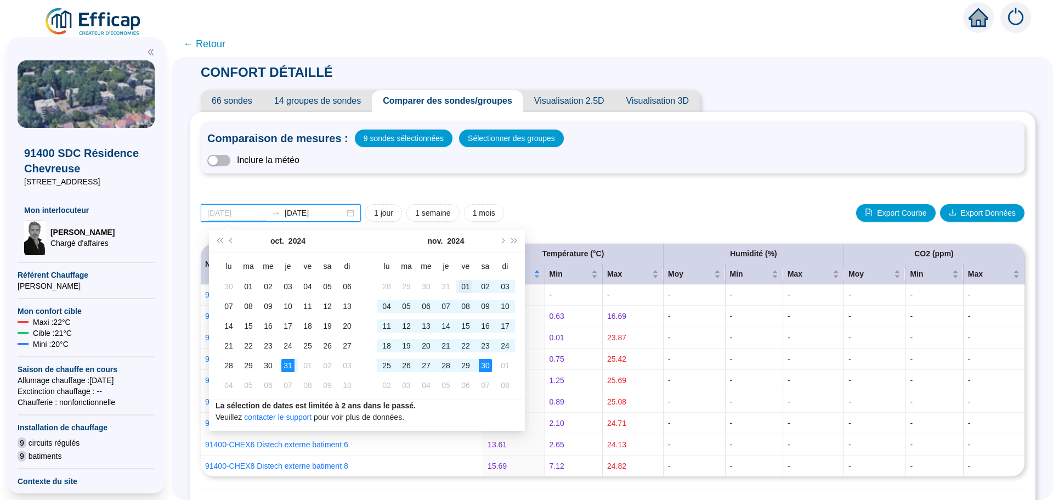
type input "[DATE]"
click at [461, 284] on div "01" at bounding box center [465, 286] width 13 height 13
click at [500, 241] on span "Mois suivant (PageDown)" at bounding box center [501, 240] width 5 height 5
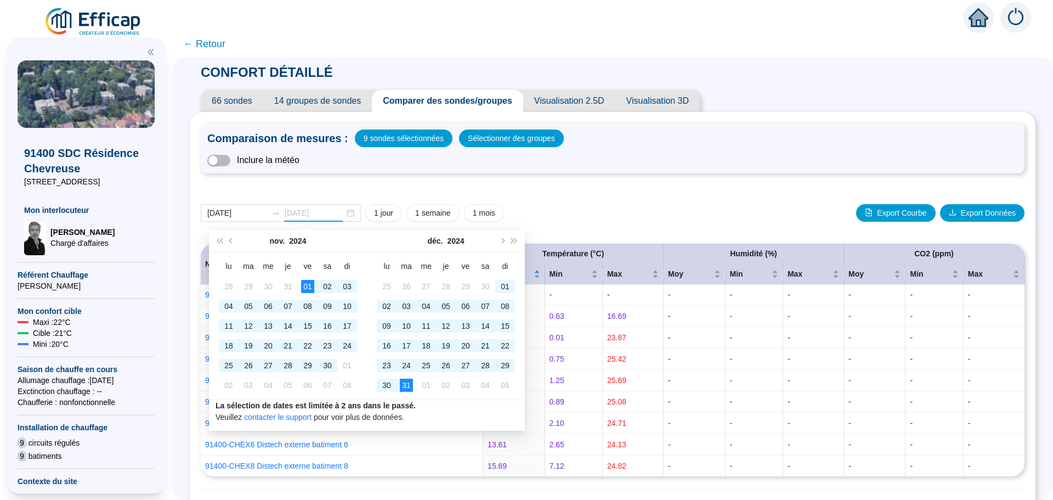
type input "[DATE]"
click at [407, 383] on div "31" at bounding box center [406, 384] width 13 height 13
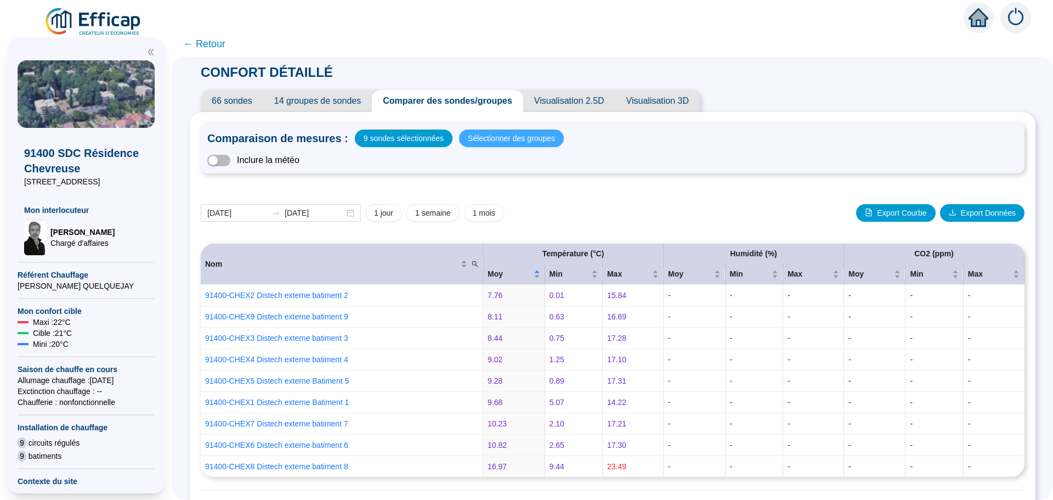
click at [483, 135] on span "Sélectionner des groupes" at bounding box center [511, 138] width 87 height 15
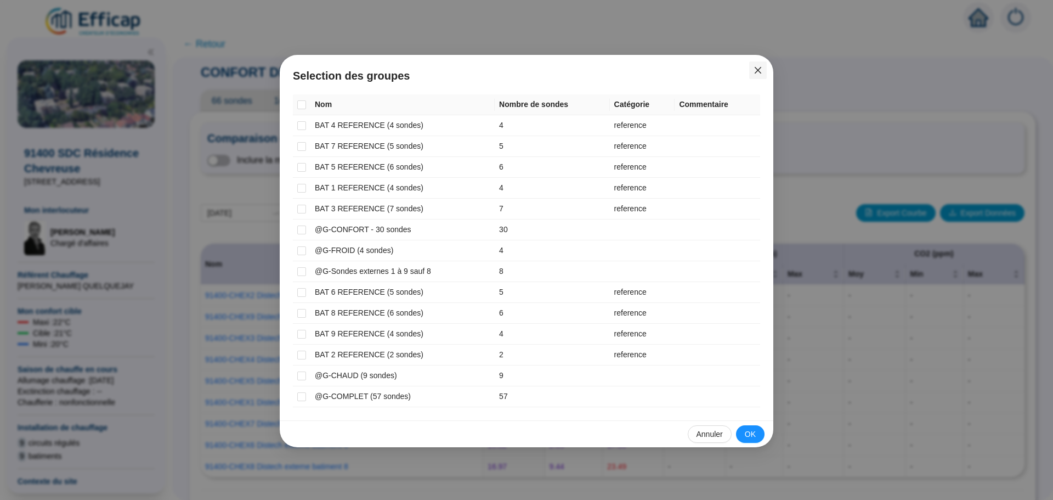
click at [759, 69] on icon "close" at bounding box center [758, 70] width 7 height 7
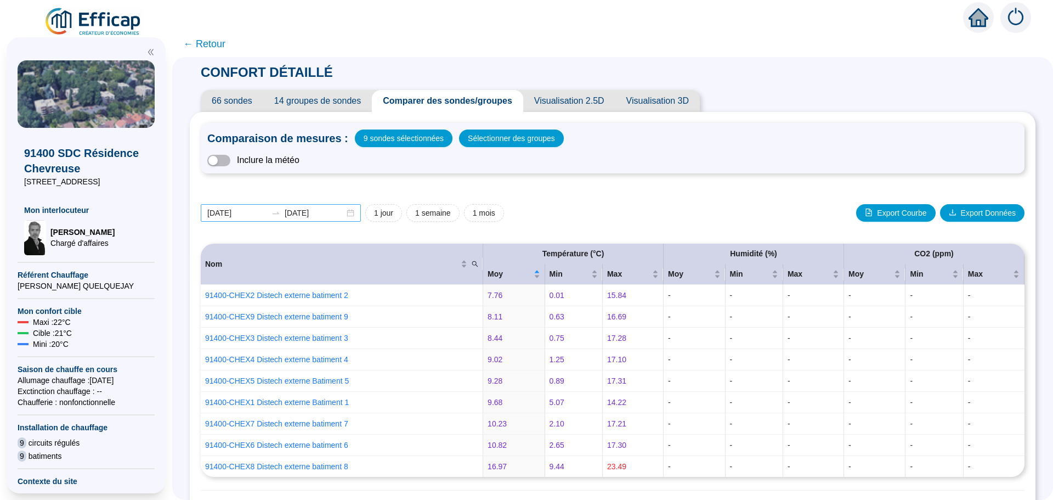
click at [356, 214] on div "2024-11-01 2024-12-31" at bounding box center [281, 213] width 160 height 18
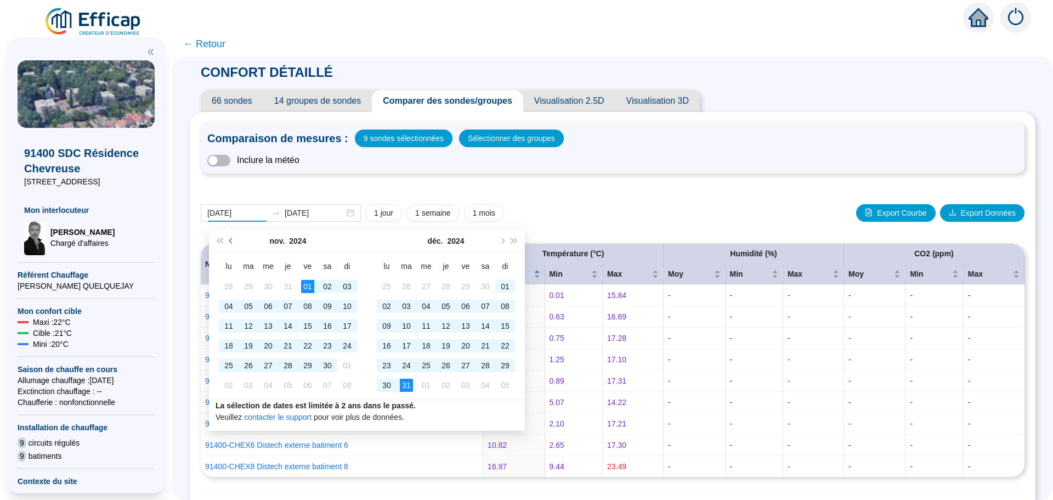
click at [231, 240] on span "Mois précédent (PageUp)" at bounding box center [231, 240] width 5 height 5
type input "[DATE]"
click at [345, 286] on div "06" at bounding box center [347, 286] width 13 height 13
click at [498, 243] on button "Mois suivant (PageDown)" at bounding box center [502, 241] width 12 height 22
type input "[DATE]"
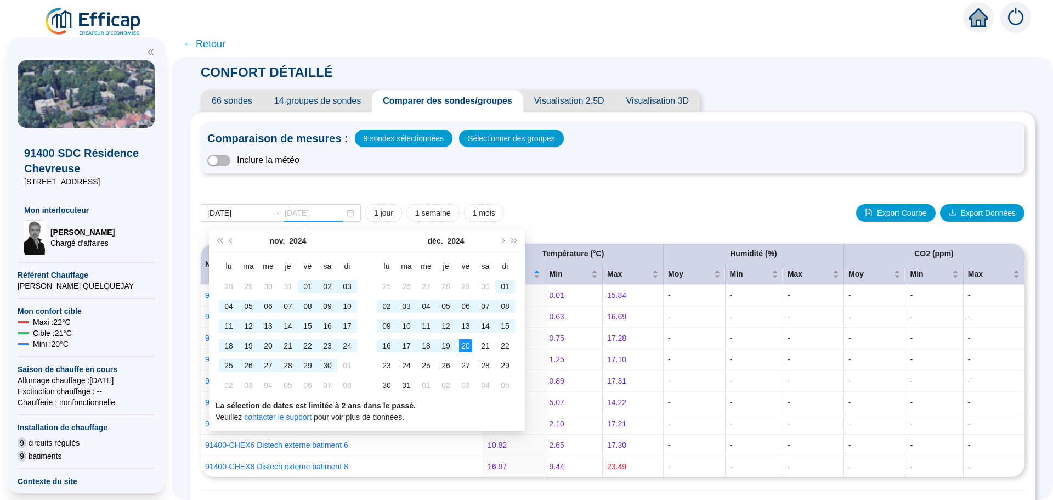
click at [473, 347] on td "20" at bounding box center [466, 346] width 20 height 20
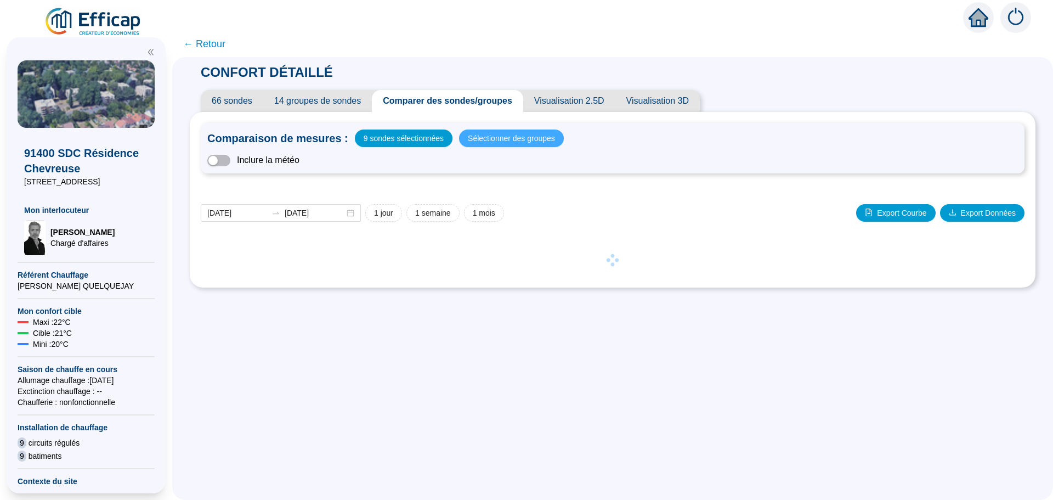
click at [489, 138] on span "Sélectionner des groupes" at bounding box center [511, 138] width 87 height 15
